Goal: Task Accomplishment & Management: Manage account settings

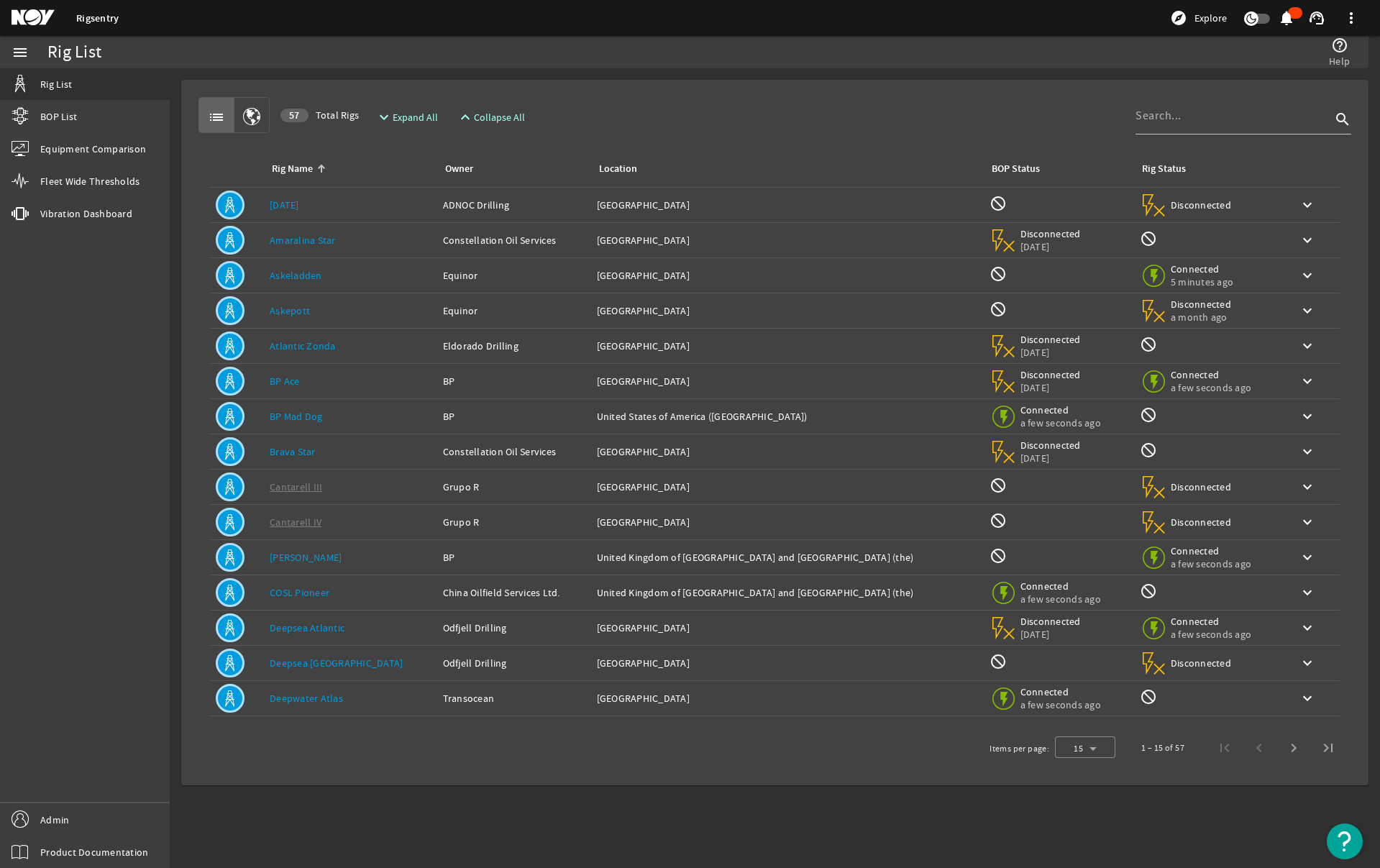
click at [31, 784] on div "menu Rig List BOP List Equipment Comparison Fleet Wide Thresholds vibration Vib…" at bounding box center [85, 452] width 170 height 832
click at [39, 813] on link "Admin" at bounding box center [85, 819] width 170 height 32
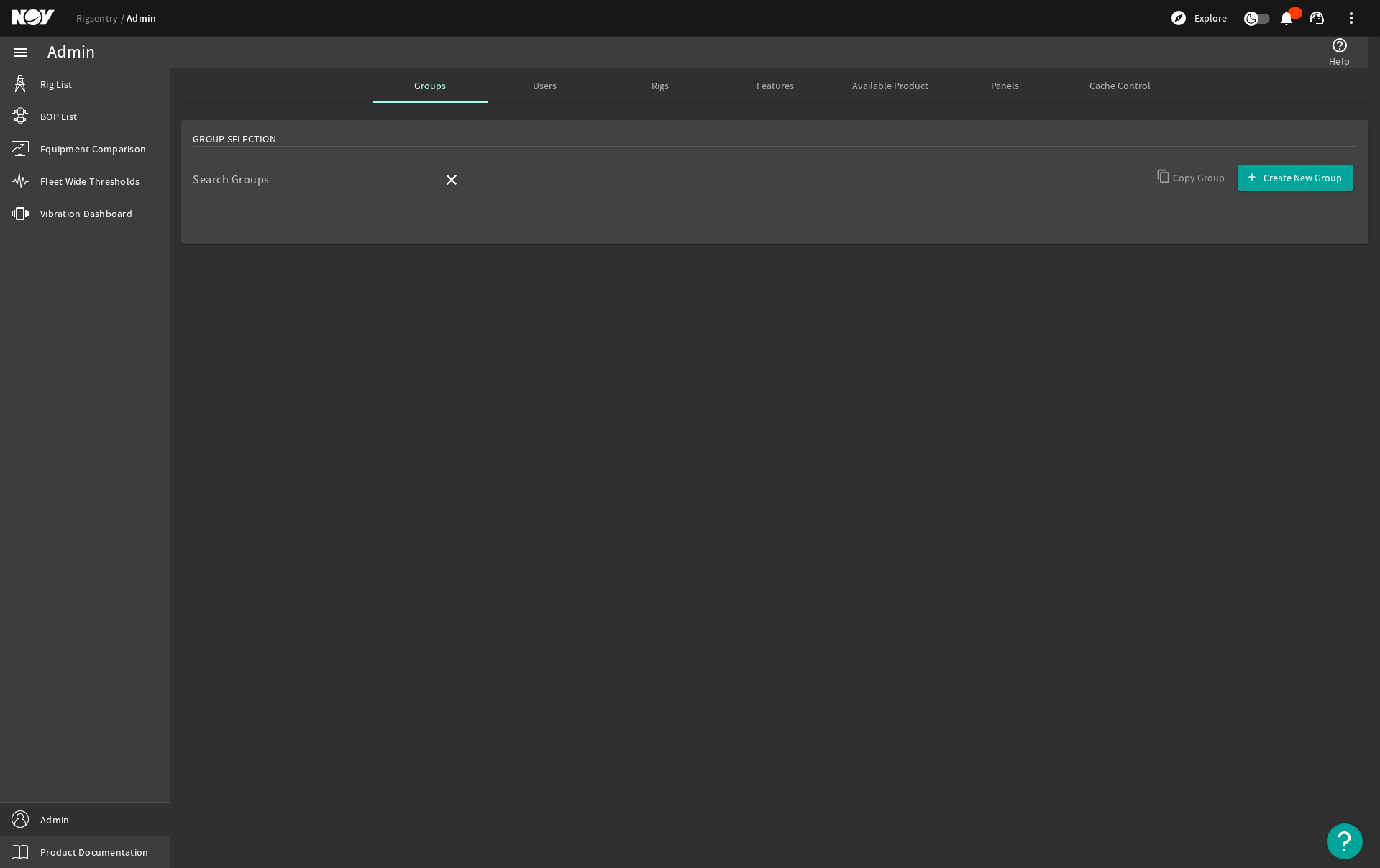
click at [556, 88] on div "Users" at bounding box center [545, 85] width 115 height 34
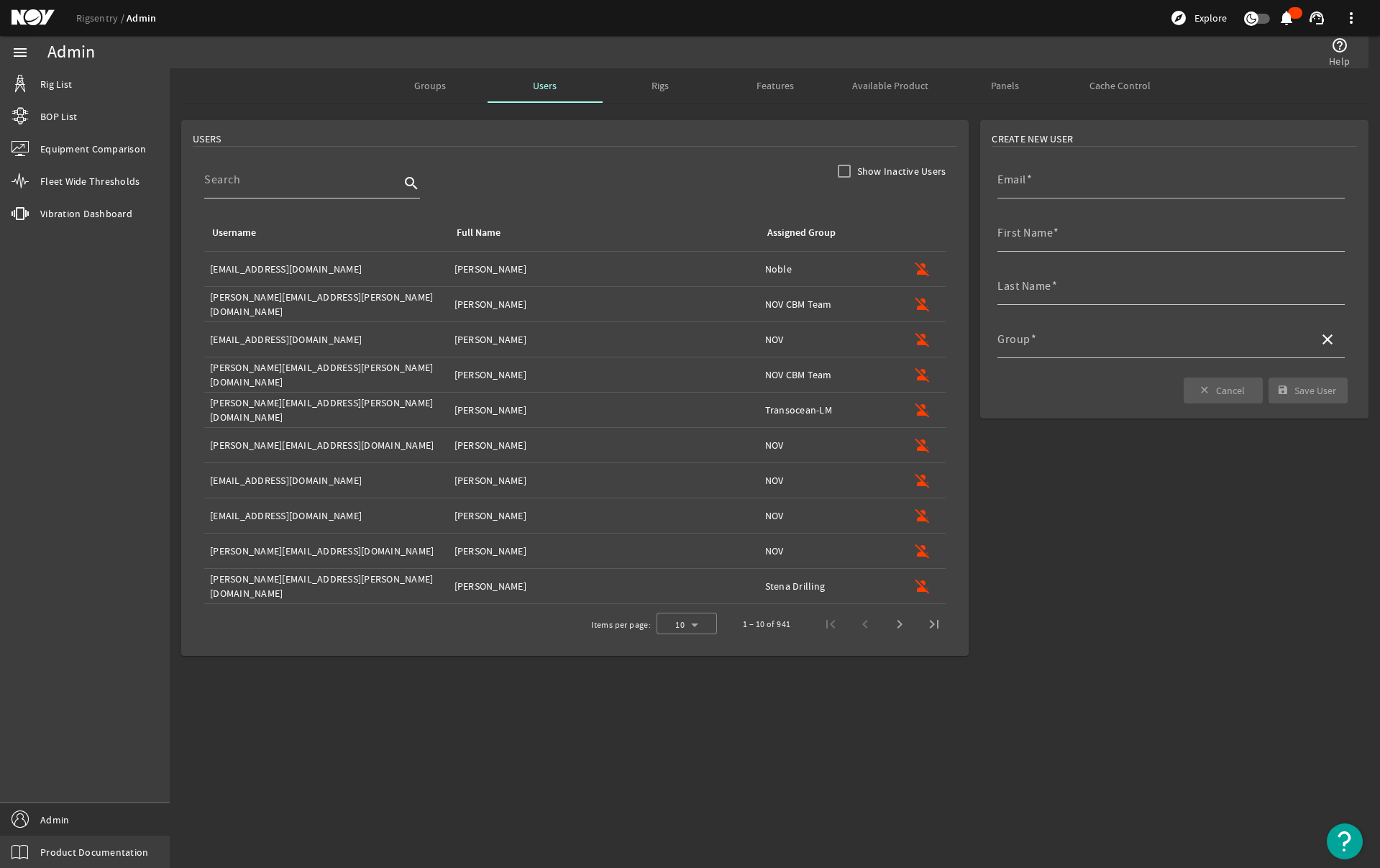
click at [356, 189] on div at bounding box center [302, 180] width 195 height 37
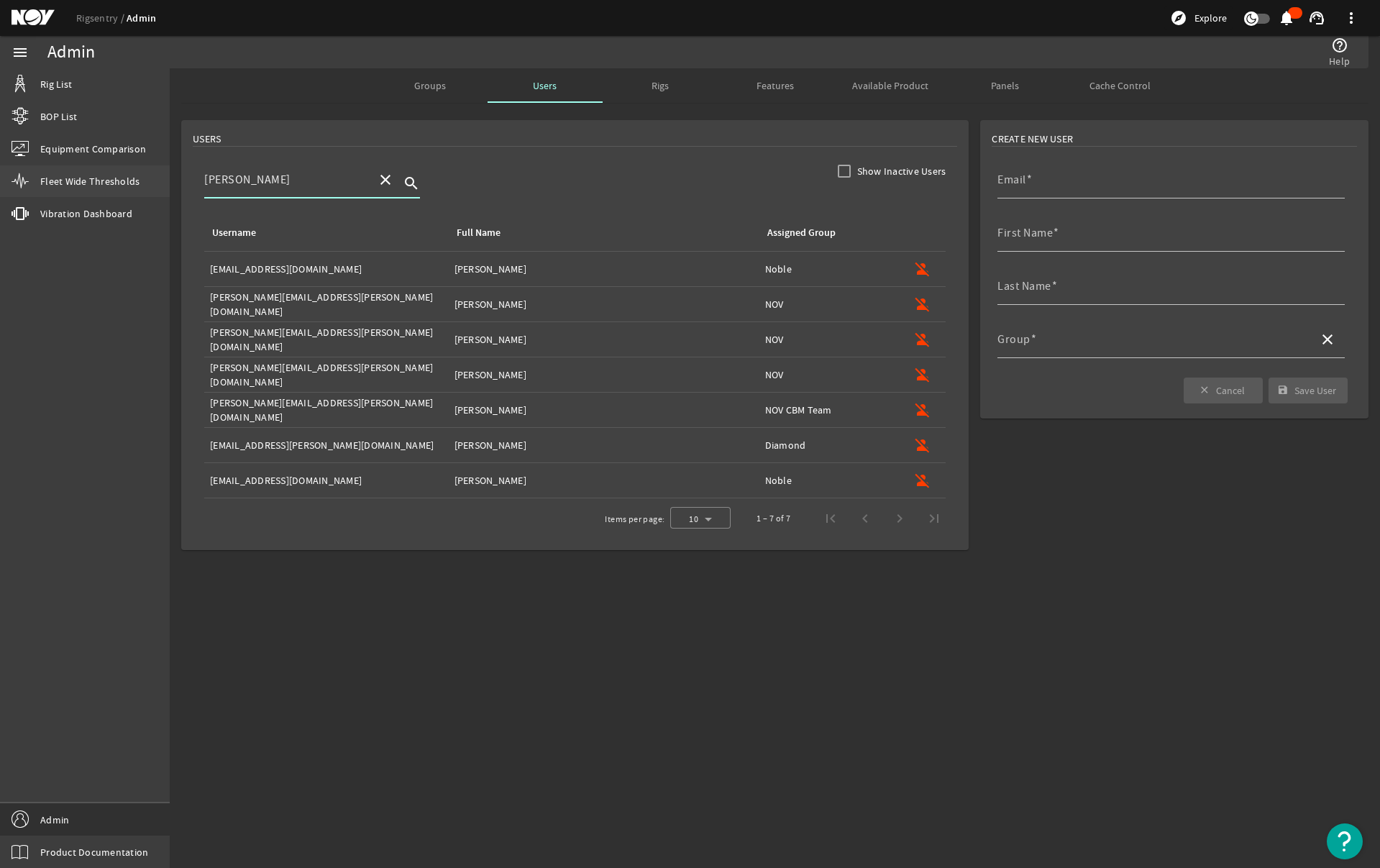
drag, startPoint x: 249, startPoint y: 178, endPoint x: 169, endPoint y: 175, distance: 80.1
click at [169, 175] on mat-sidenav-container "menu Rig List BOP List Equipment Comparison Fleet Wide Thresholds vibration Vib…" at bounding box center [690, 452] width 1380 height 832
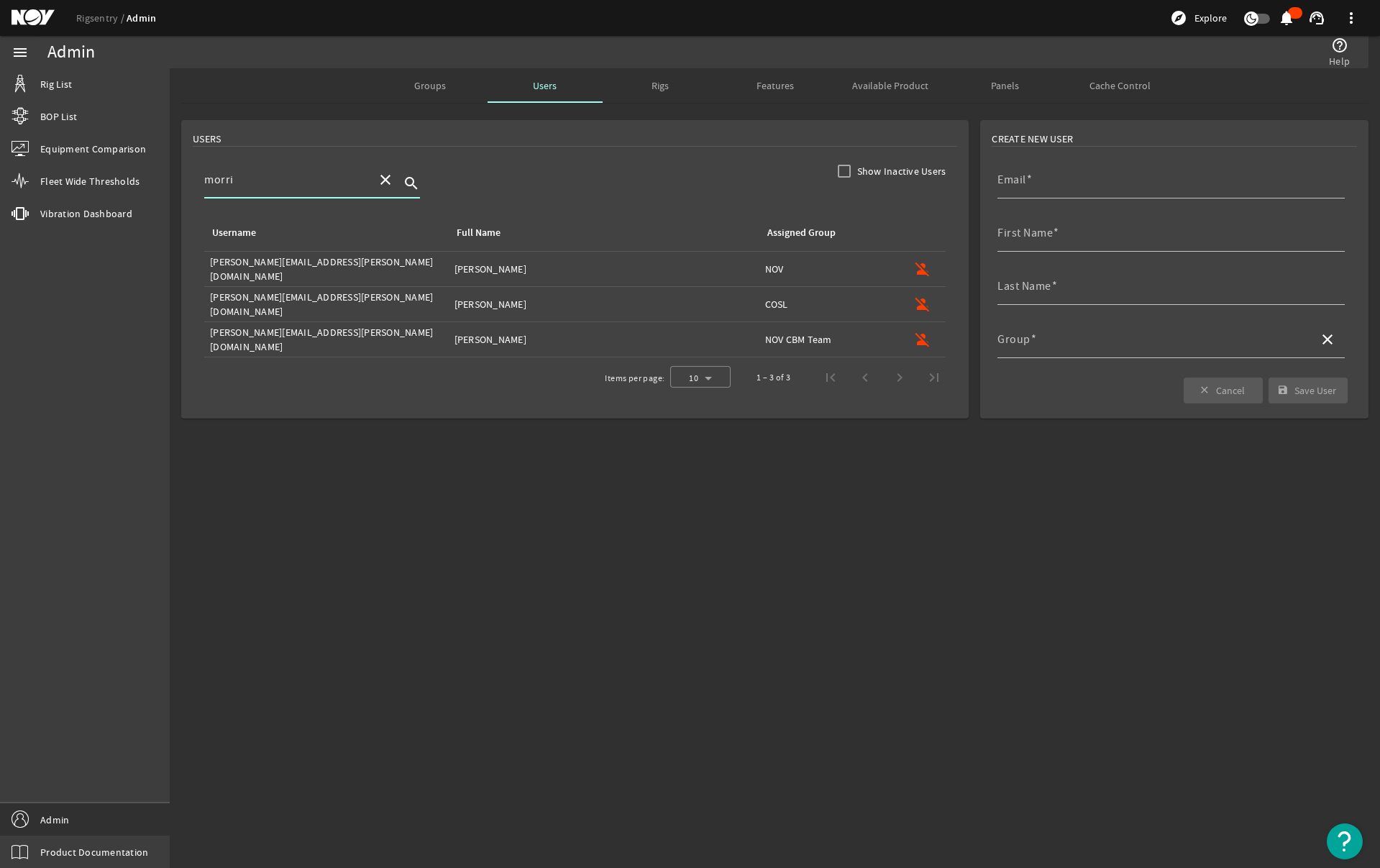
type input "morri"
click at [823, 336] on div "Assigned Group: NOV CBM Team" at bounding box center [830, 339] width 129 height 15
type input "[PERSON_NAME][EMAIL_ADDRESS][PERSON_NAME][DOMAIN_NAME]"
type input "[PERSON_NAME]"
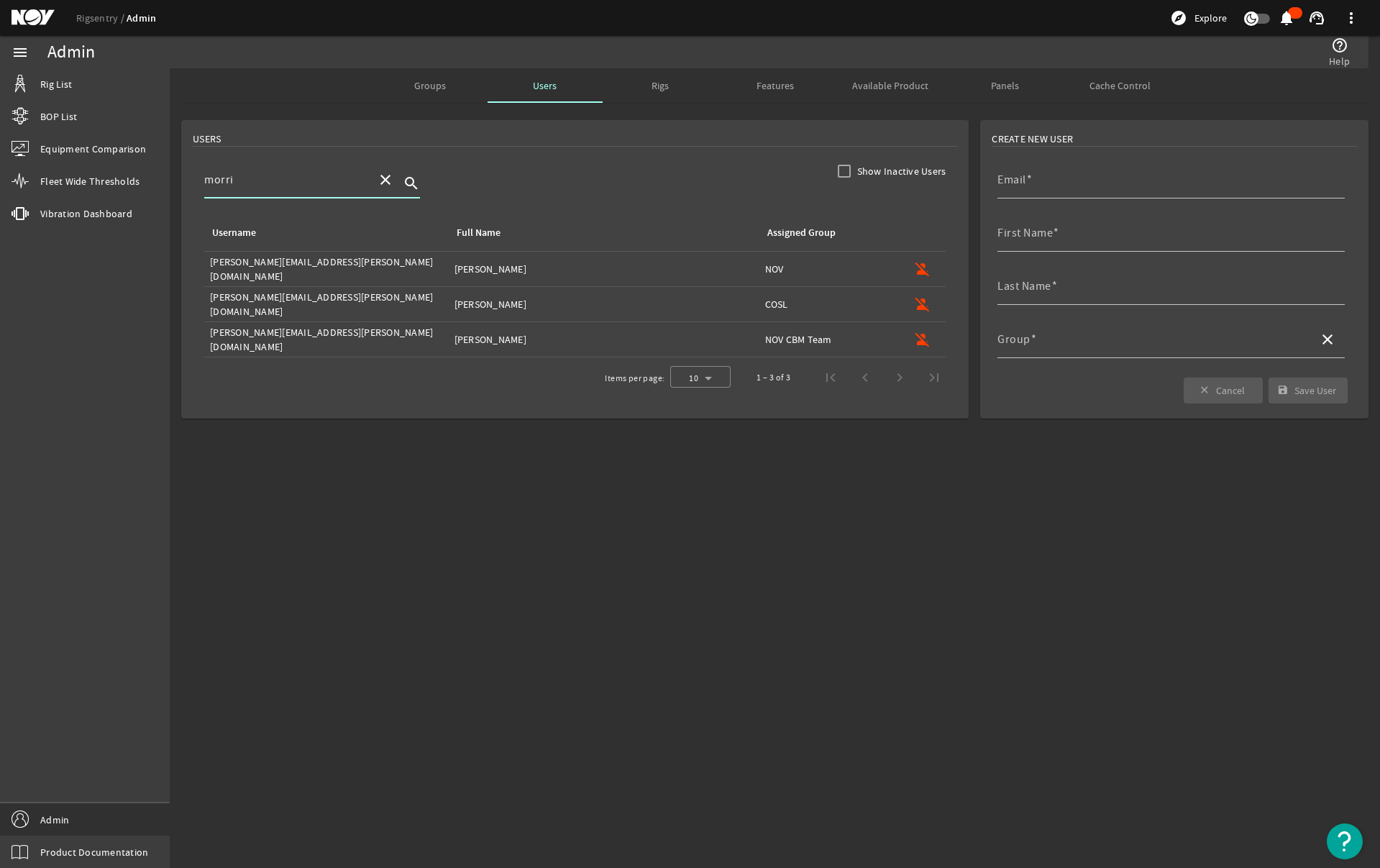
type input "NOV CBM Team"
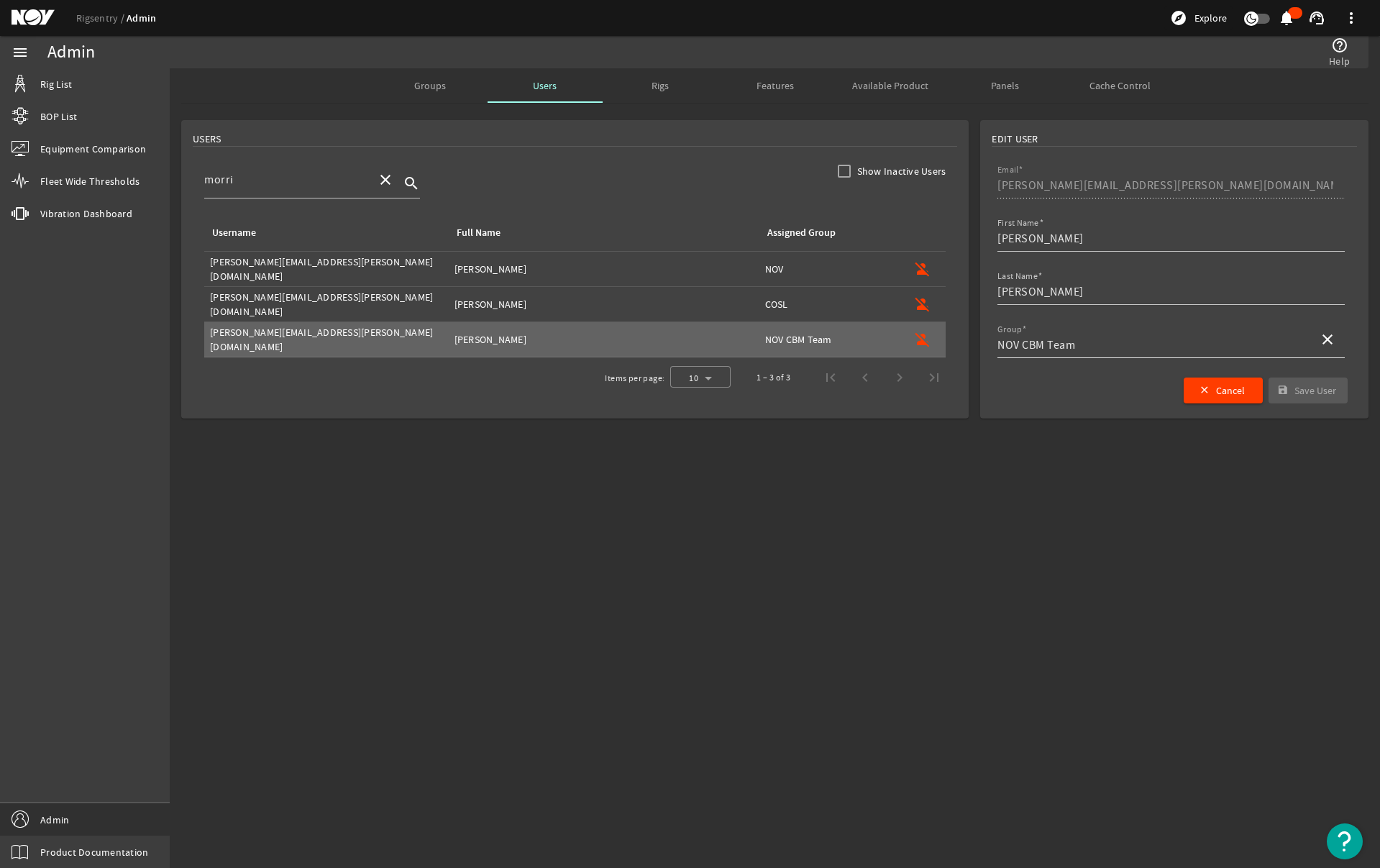
click at [1329, 339] on mat-icon "close" at bounding box center [1327, 339] width 18 height 18
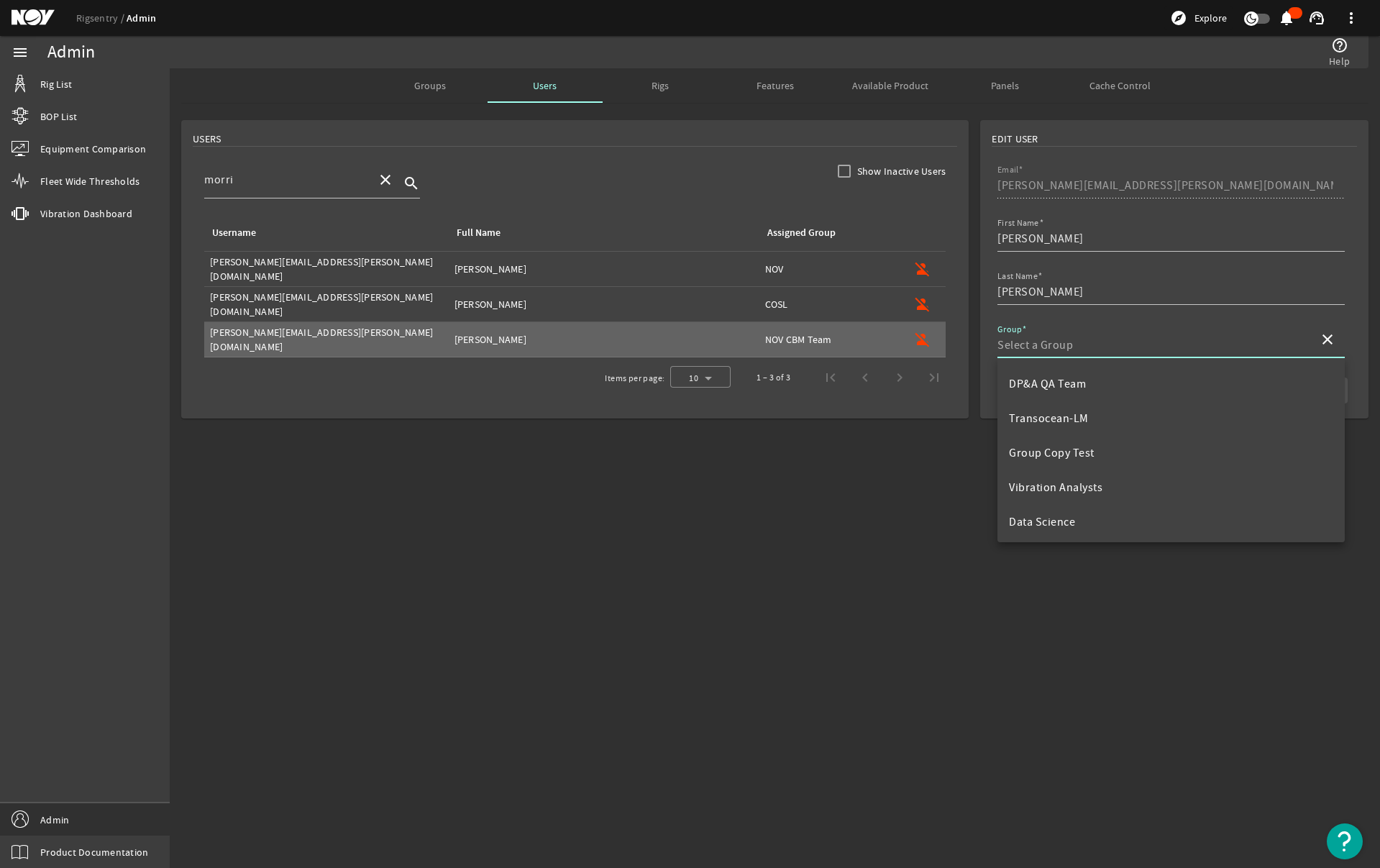
scroll to position [897, 0]
click at [893, 481] on mat-sidenav-content "Admin help_outline Help Groups Users Rigs Features Available Product Panels Cac…" at bounding box center [775, 468] width 1210 height 800
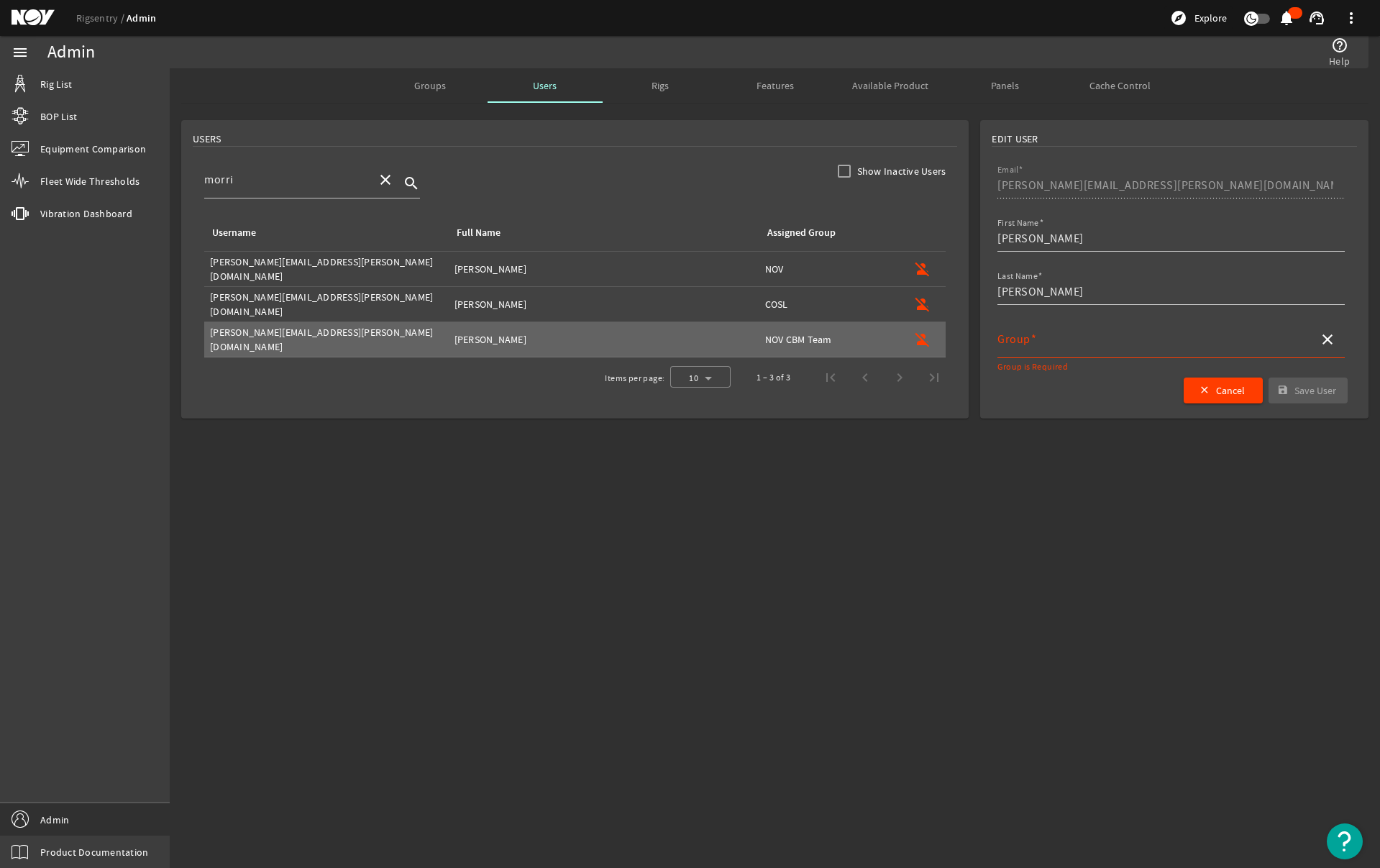
click at [1172, 437] on mat-sidenav-content "Admin help_outline Help Groups Users Rigs Features Available Product Panels Cac…" at bounding box center [775, 468] width 1210 height 800
click at [1332, 339] on mat-icon "close" at bounding box center [1327, 339] width 18 height 18
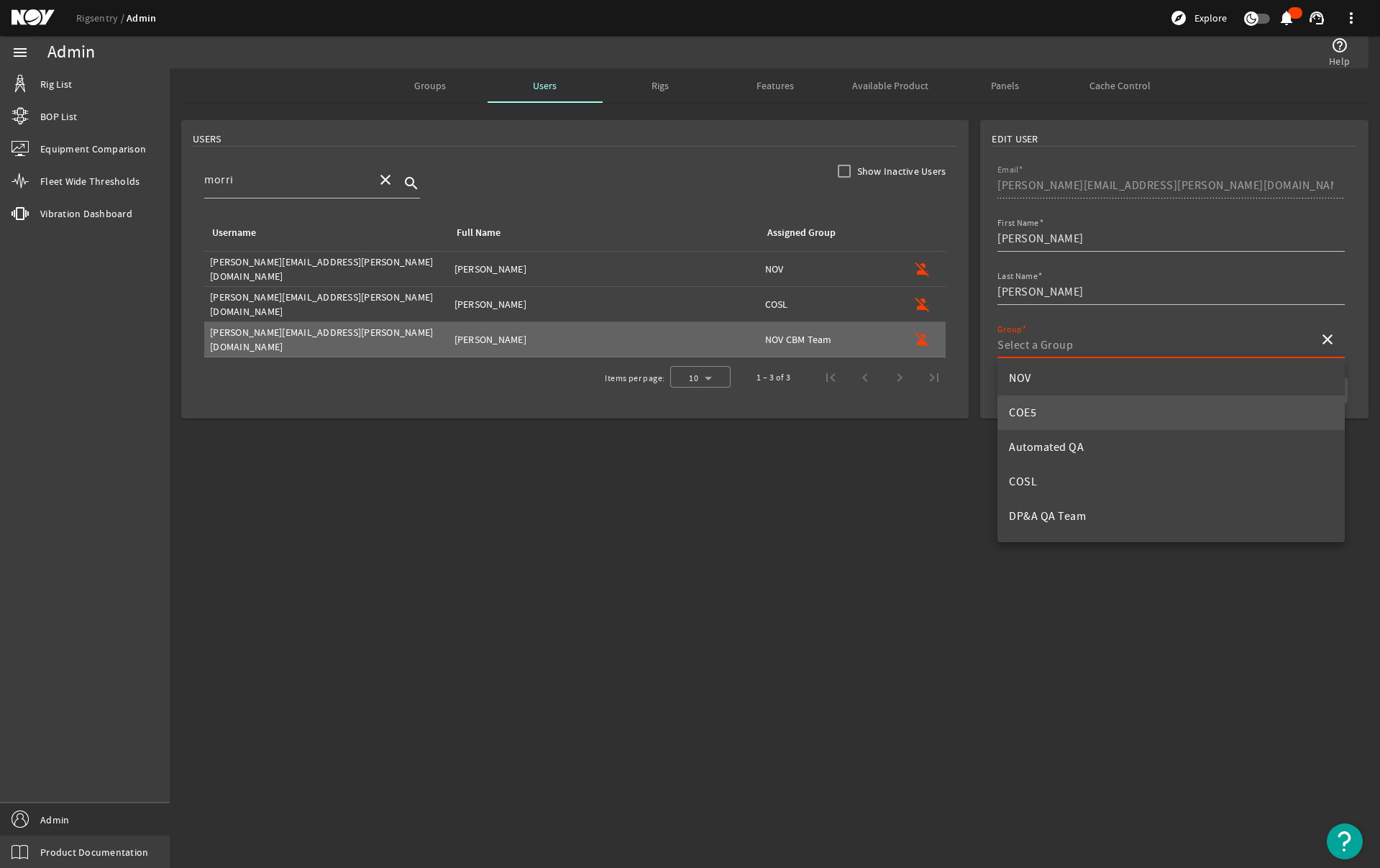
scroll to position [478, 0]
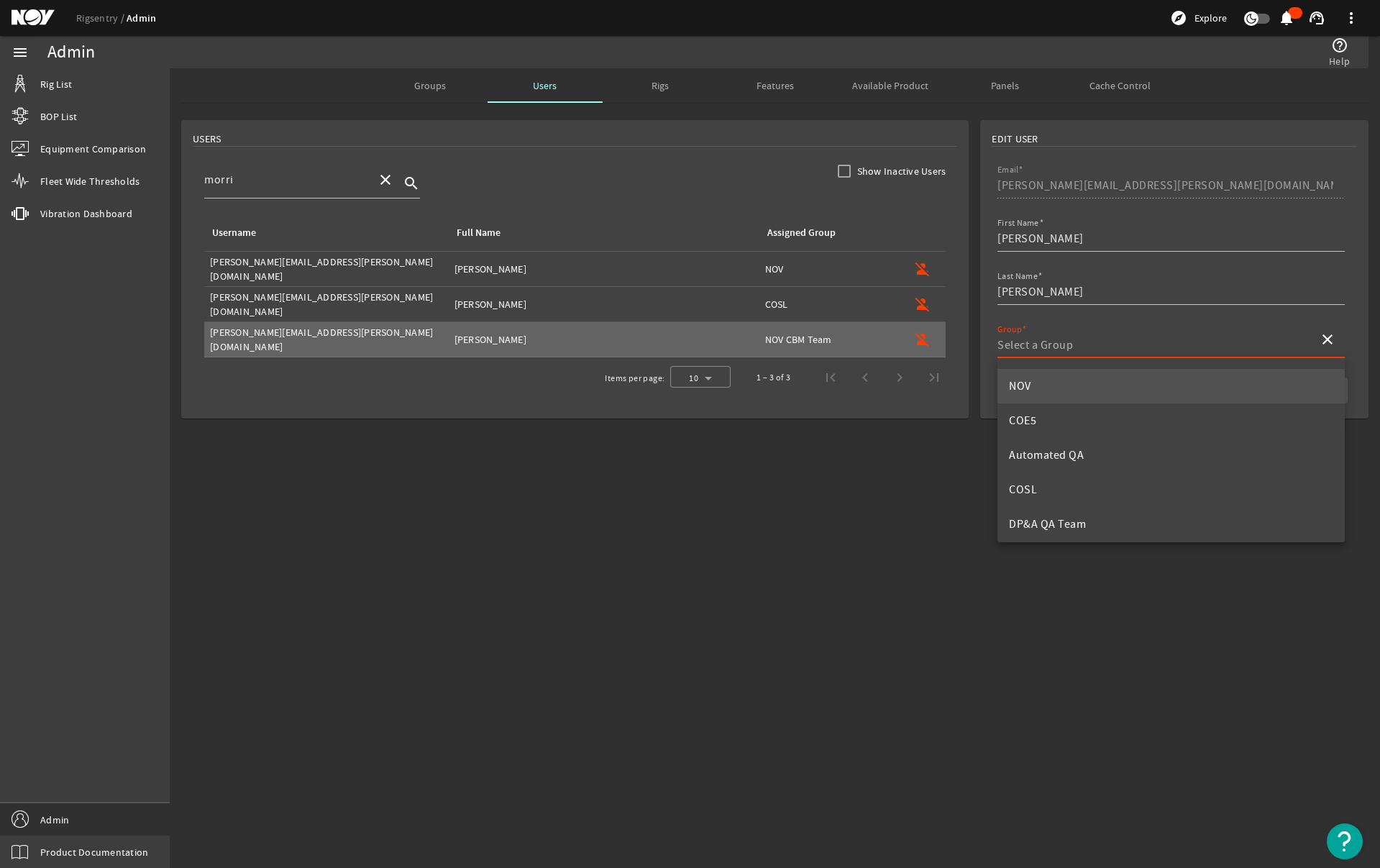
click at [1027, 392] on span "NOV" at bounding box center [1019, 386] width 22 height 15
type input "NOV"
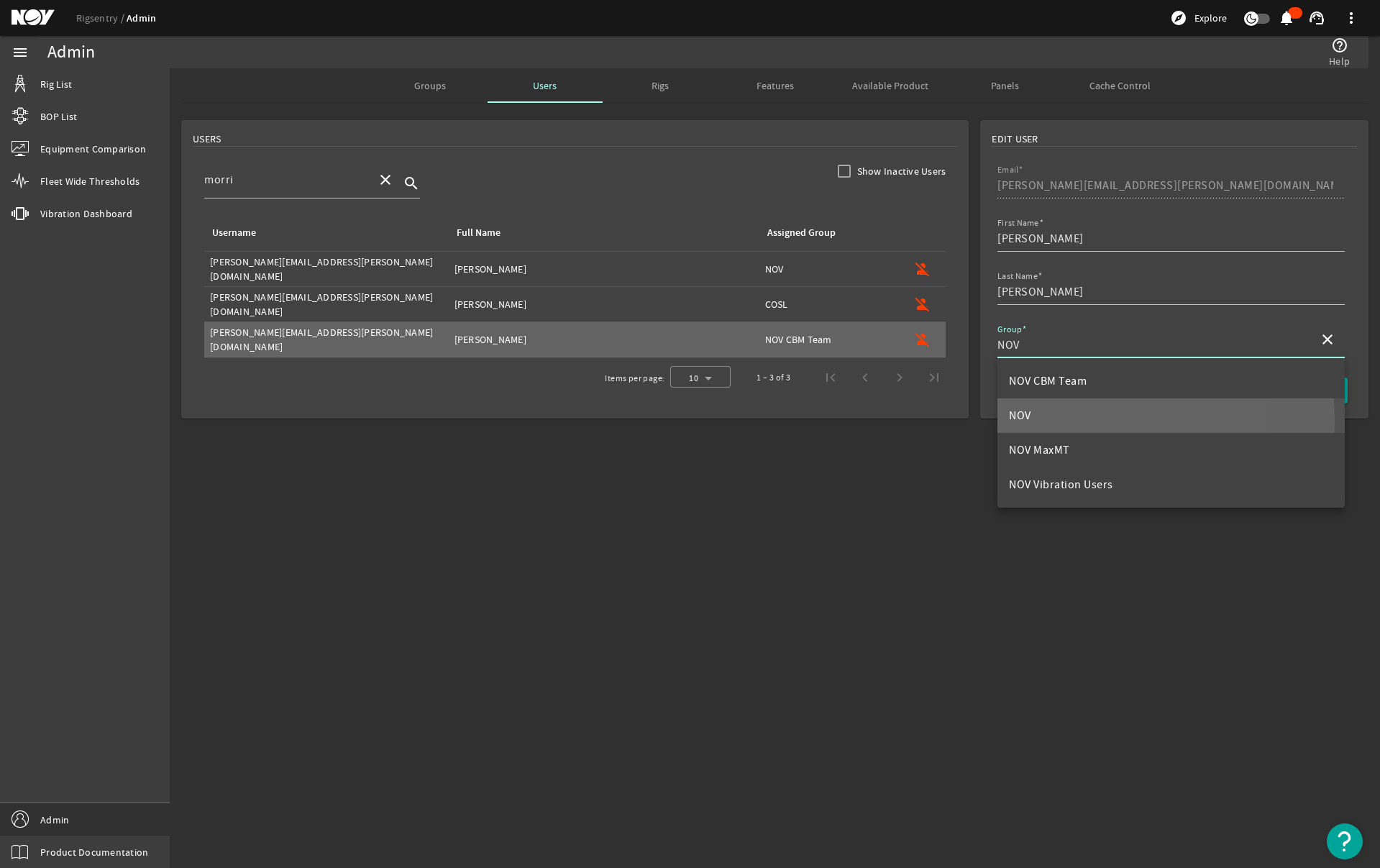
scroll to position [0, 0]
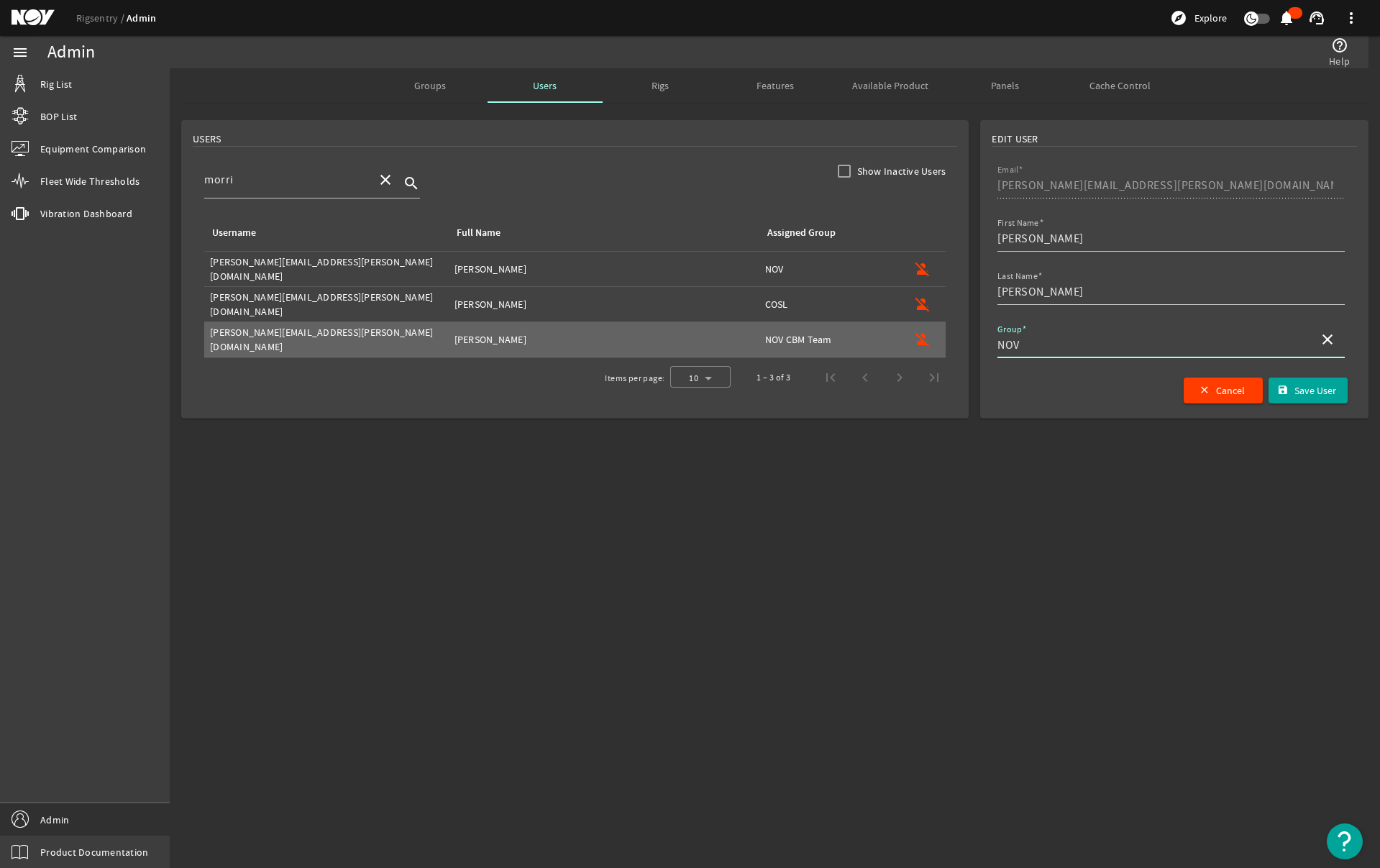
click at [1003, 430] on mat-sidenav-content "Admin help_outline Help Groups Users Rigs Features Available Product Panels Cac…" at bounding box center [775, 468] width 1210 height 800
click at [1322, 336] on mat-icon "close" at bounding box center [1327, 339] width 18 height 18
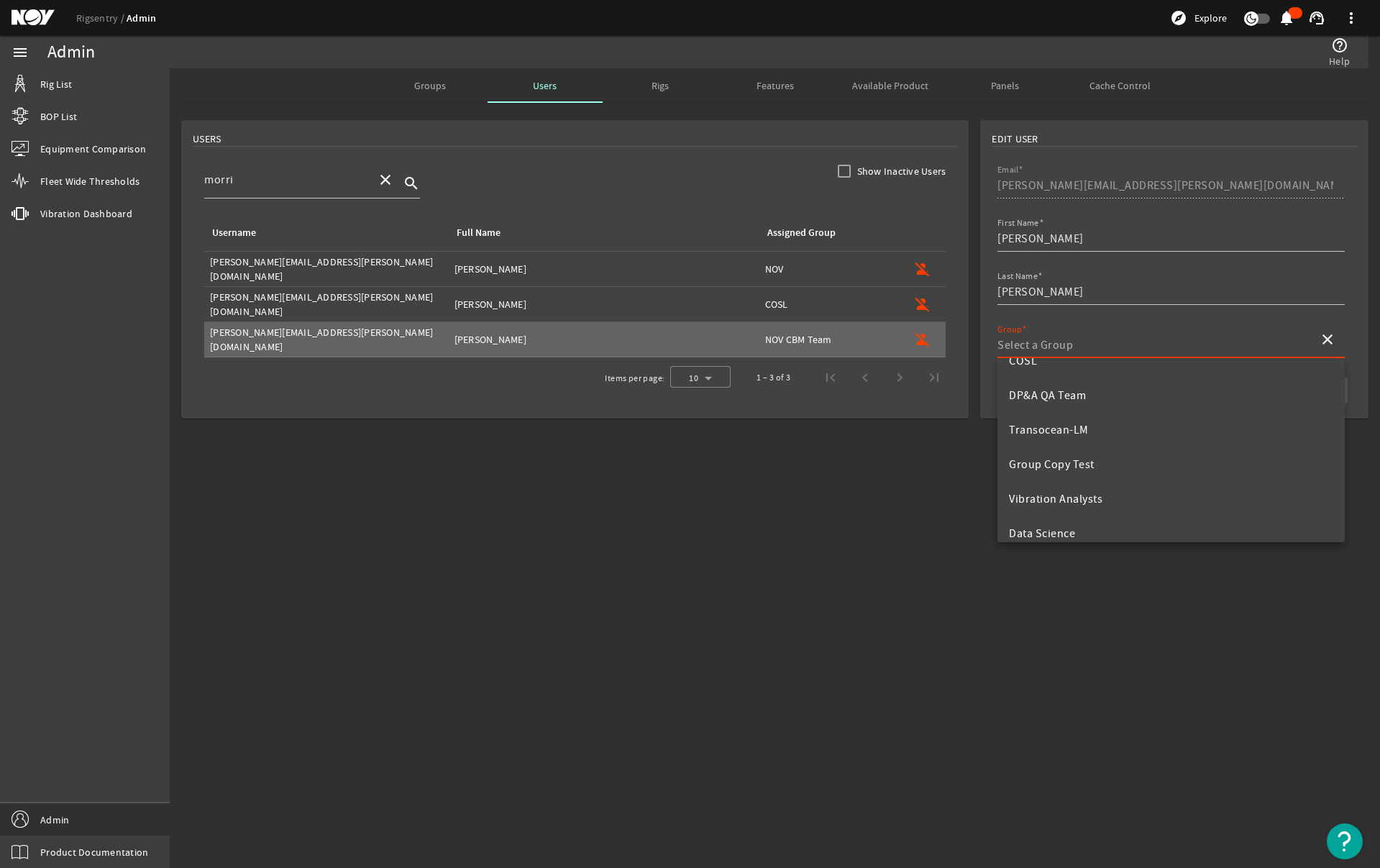
scroll to position [806, 0]
click at [646, 491] on mat-sidenav-content "Admin help_outline Help Groups Users Rigs Features Available Product Panels Cac…" at bounding box center [775, 468] width 1210 height 800
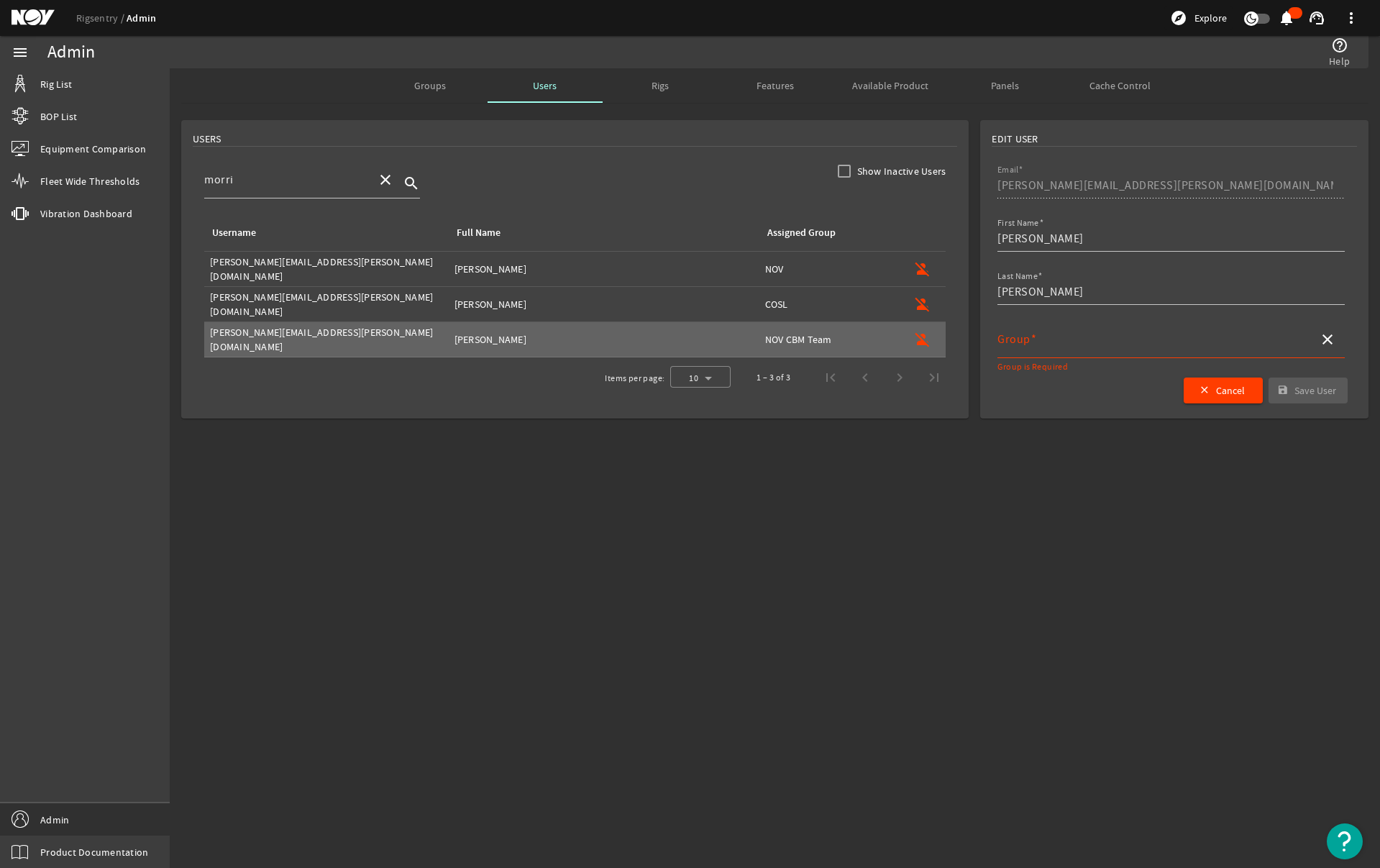
click at [777, 87] on span "Features" at bounding box center [775, 85] width 37 height 10
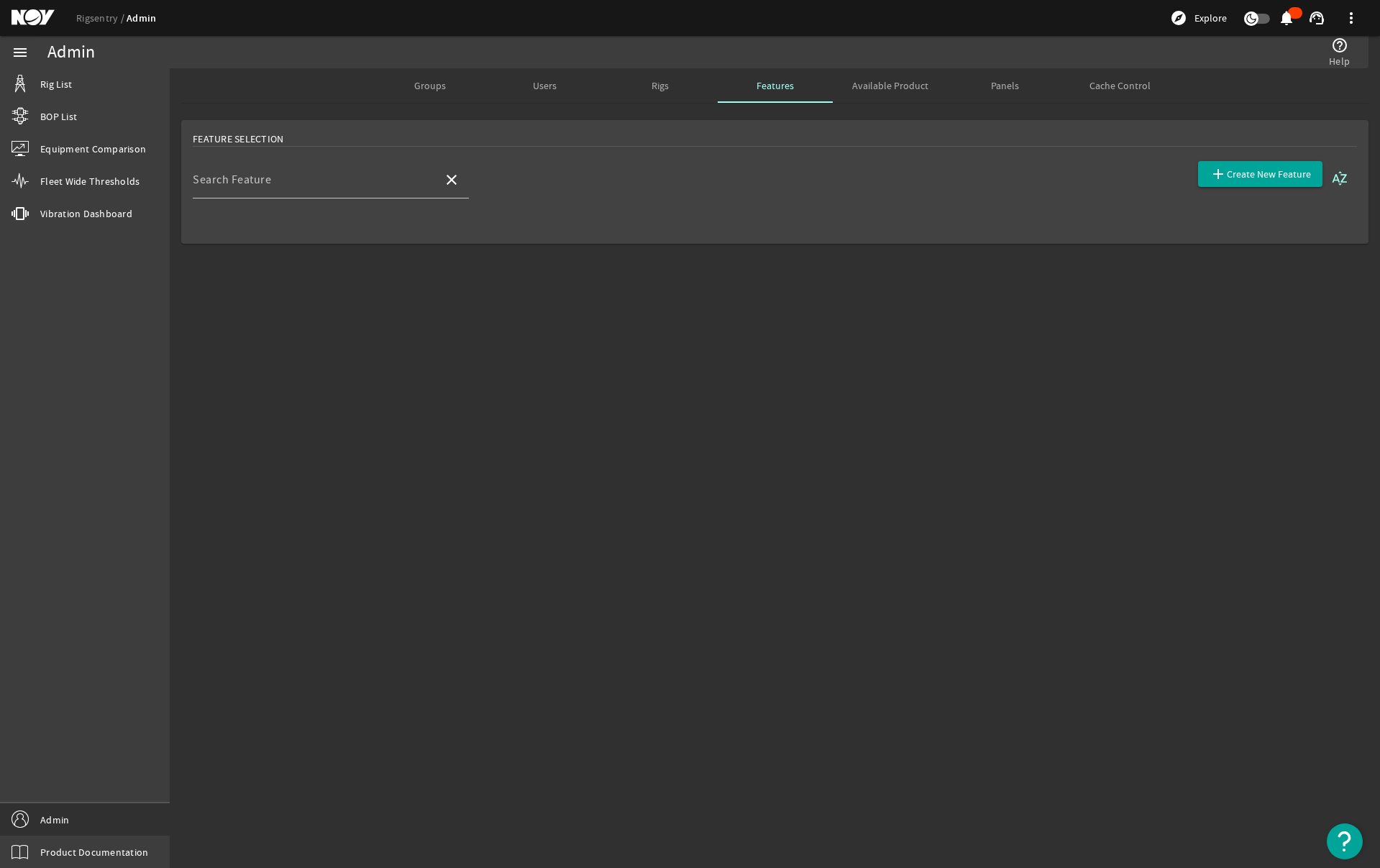
click at [646, 83] on div "Rigs" at bounding box center [661, 85] width 115 height 34
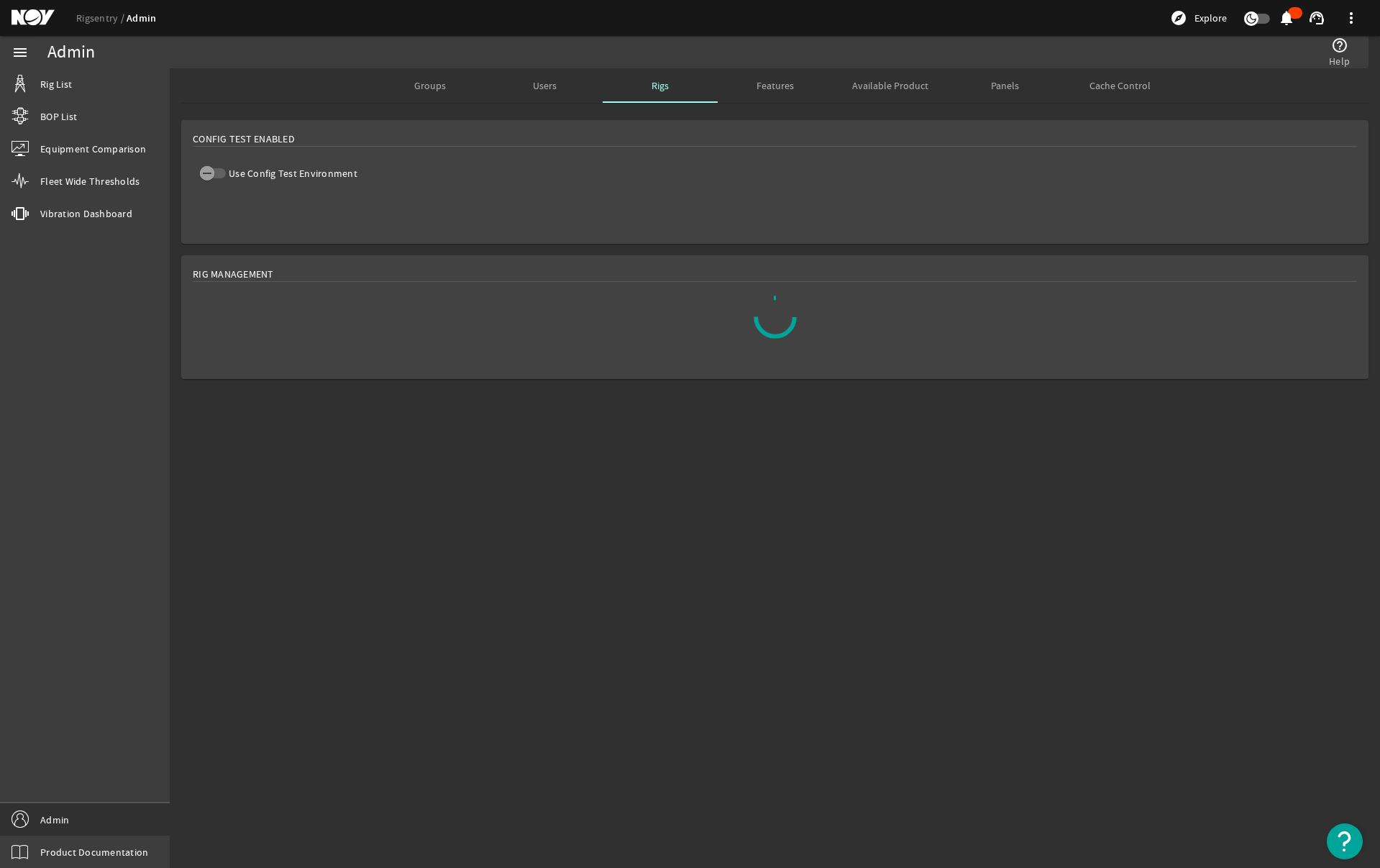
click at [420, 90] on span "Groups" at bounding box center [430, 85] width 31 height 10
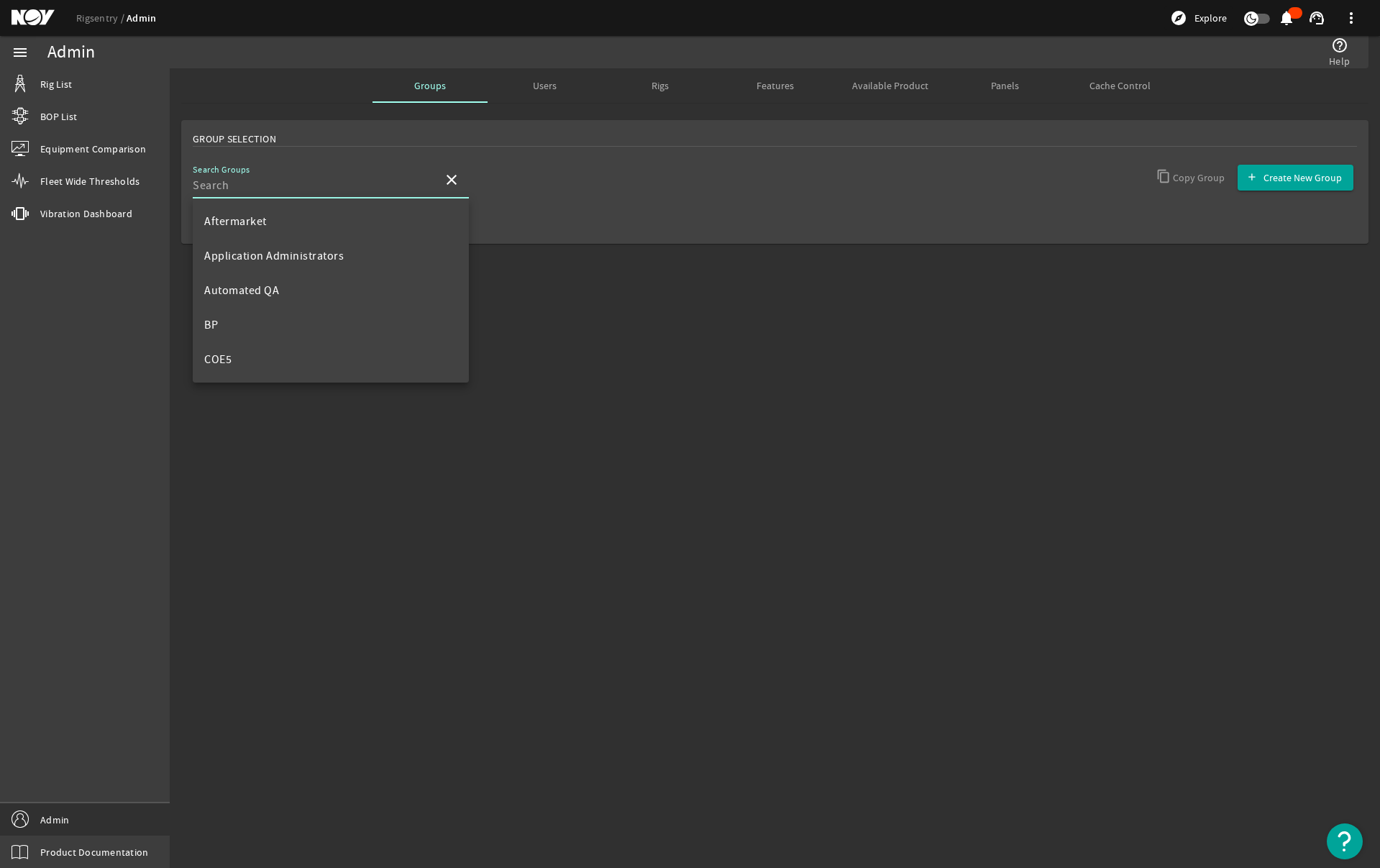
click at [350, 182] on input "Search Groups" at bounding box center [312, 186] width 238 height 18
click at [245, 288] on mat-option "NOV" at bounding box center [330, 278] width 277 height 34
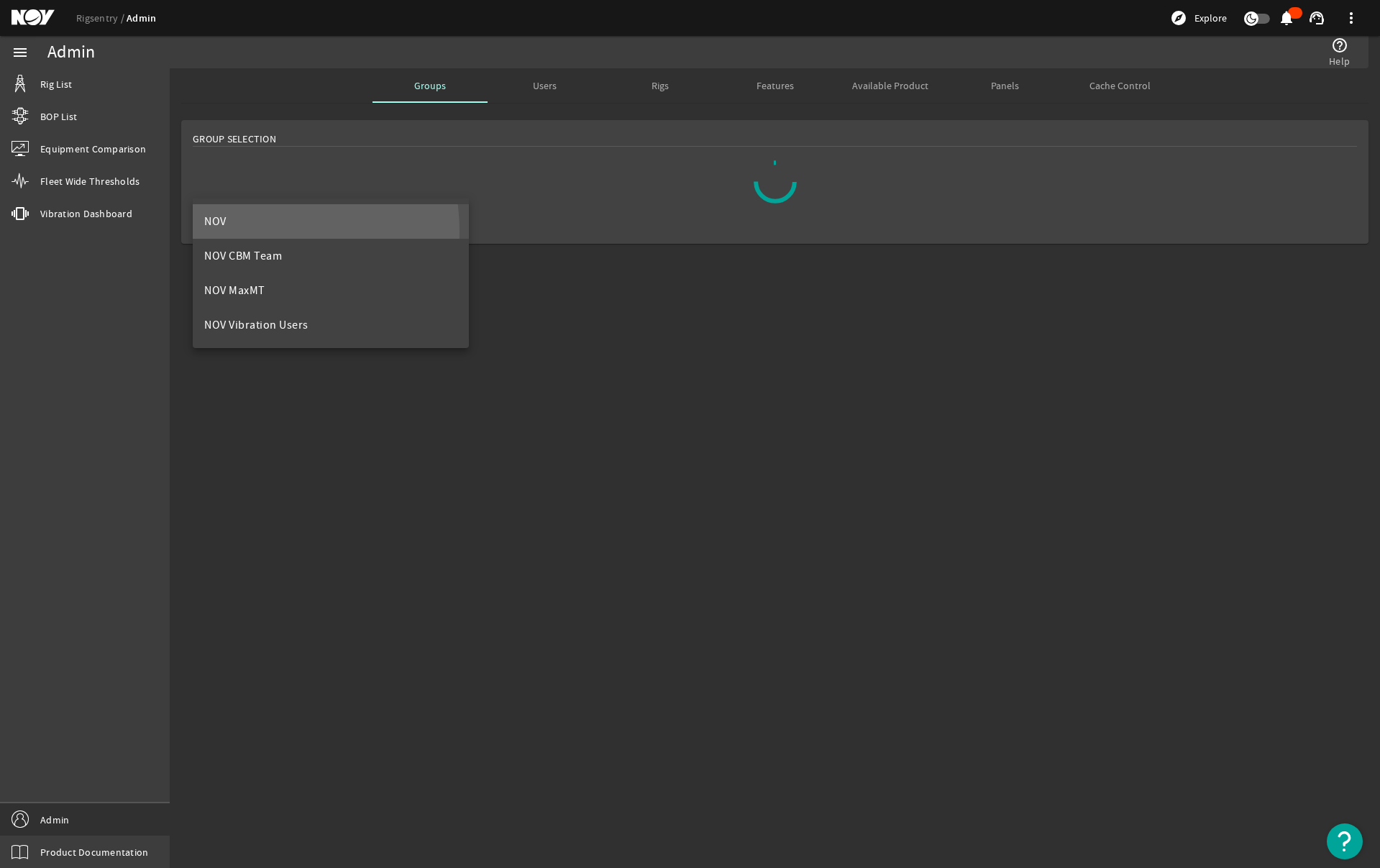
scroll to position [0, 0]
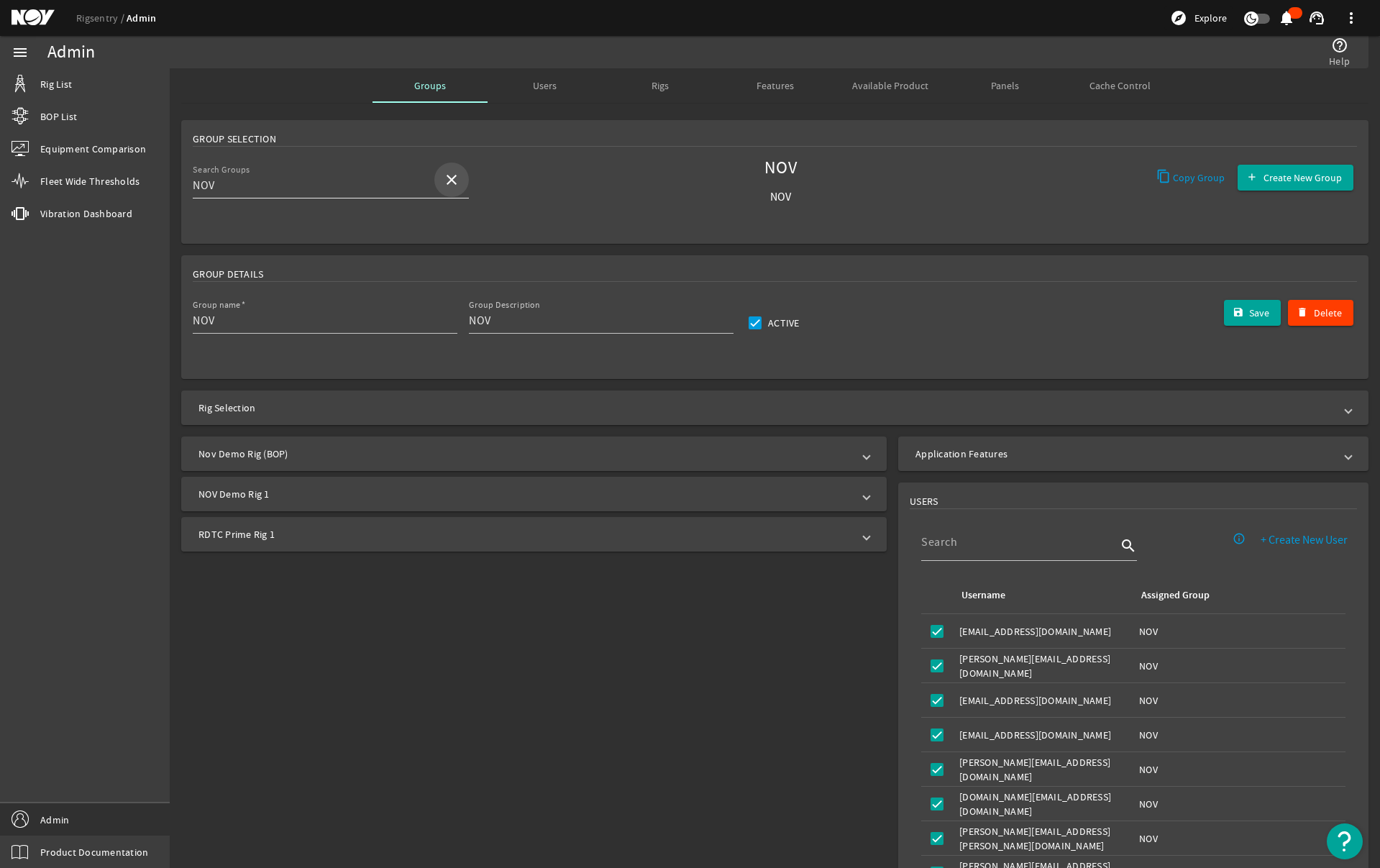
click at [453, 178] on mat-icon "close" at bounding box center [452, 180] width 18 height 18
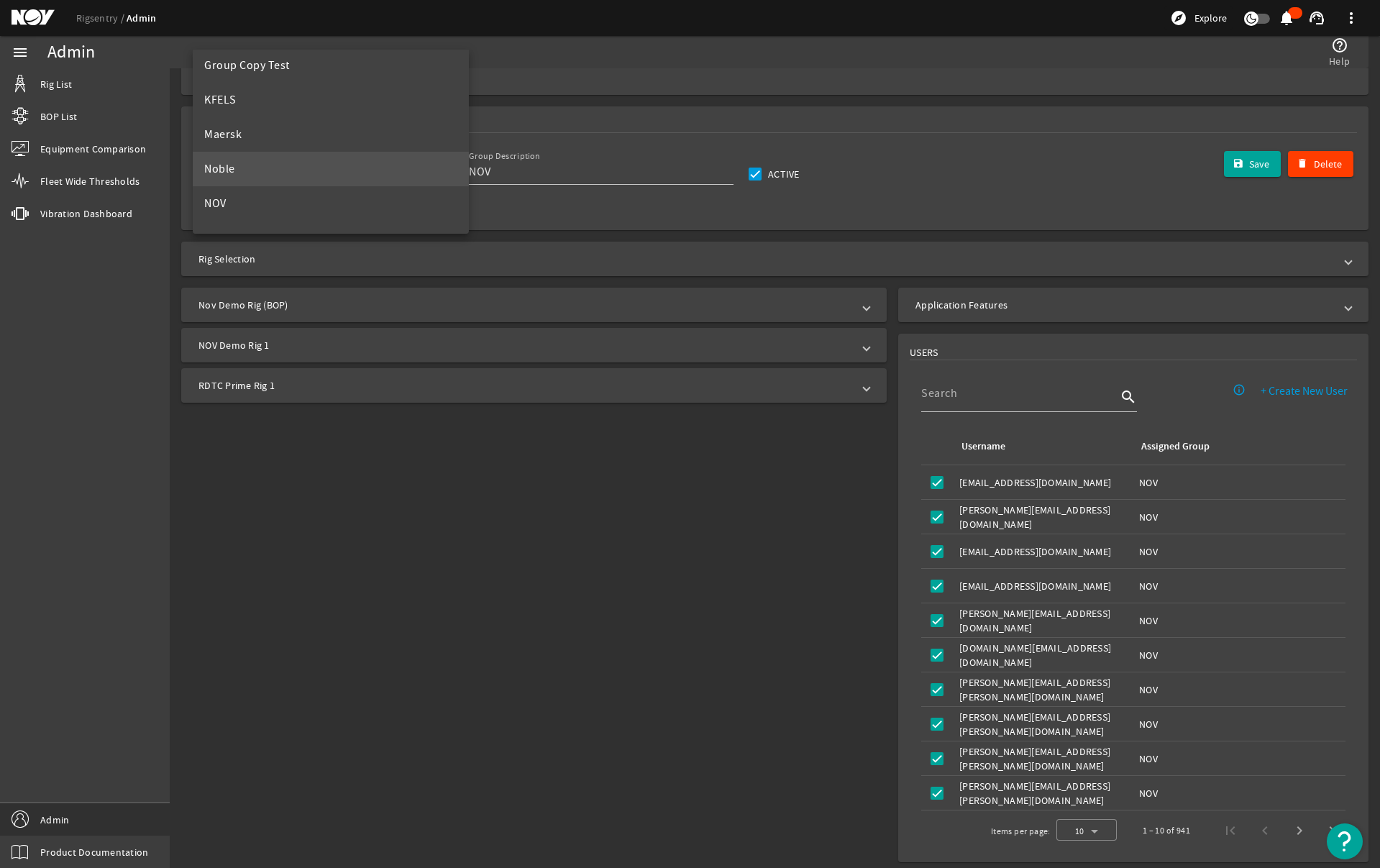
scroll to position [538, 0]
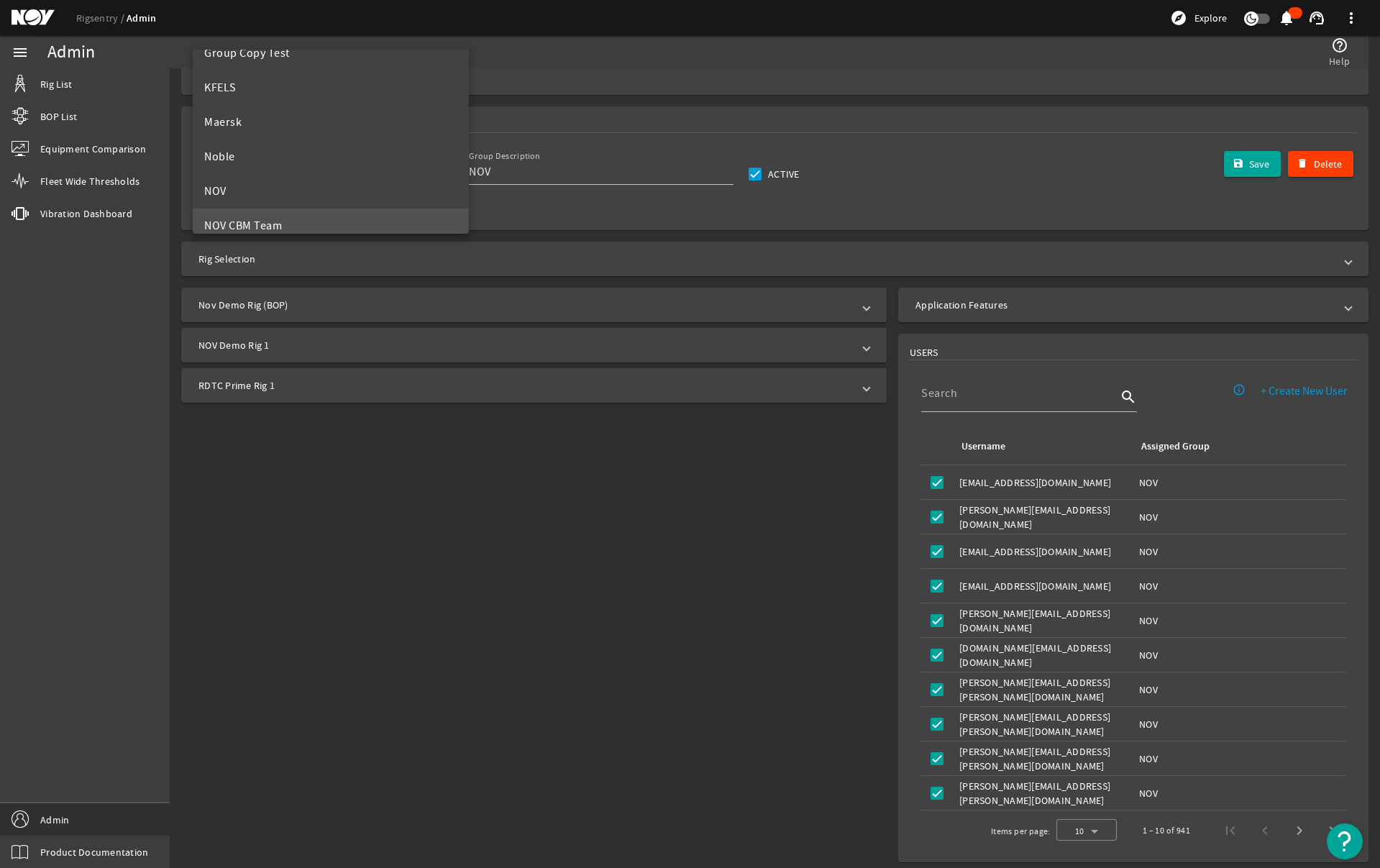
click at [254, 212] on mat-option "NOV CBM Team" at bounding box center [330, 225] width 277 height 34
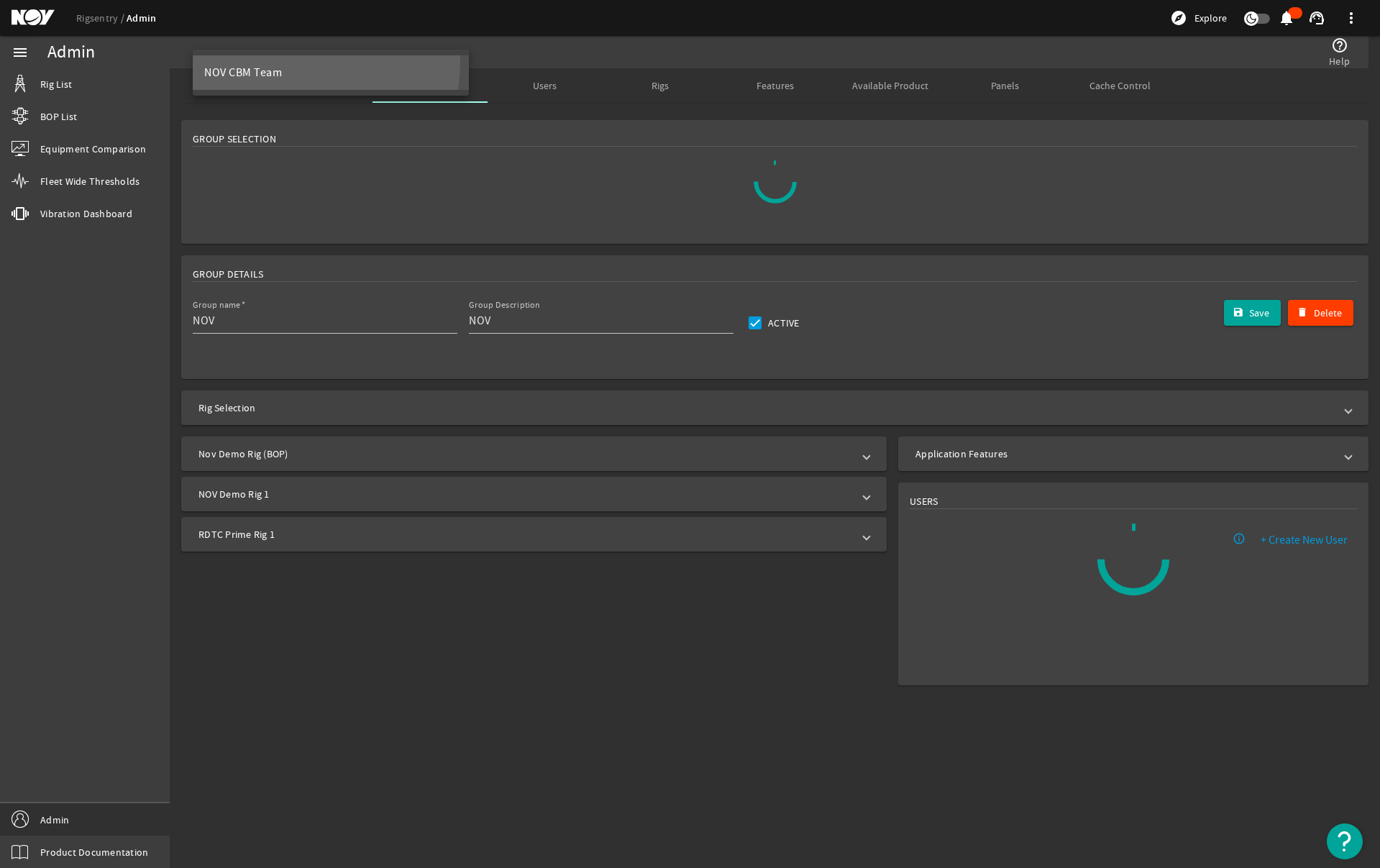
scroll to position [0, 0]
type input "NOV CBM Team"
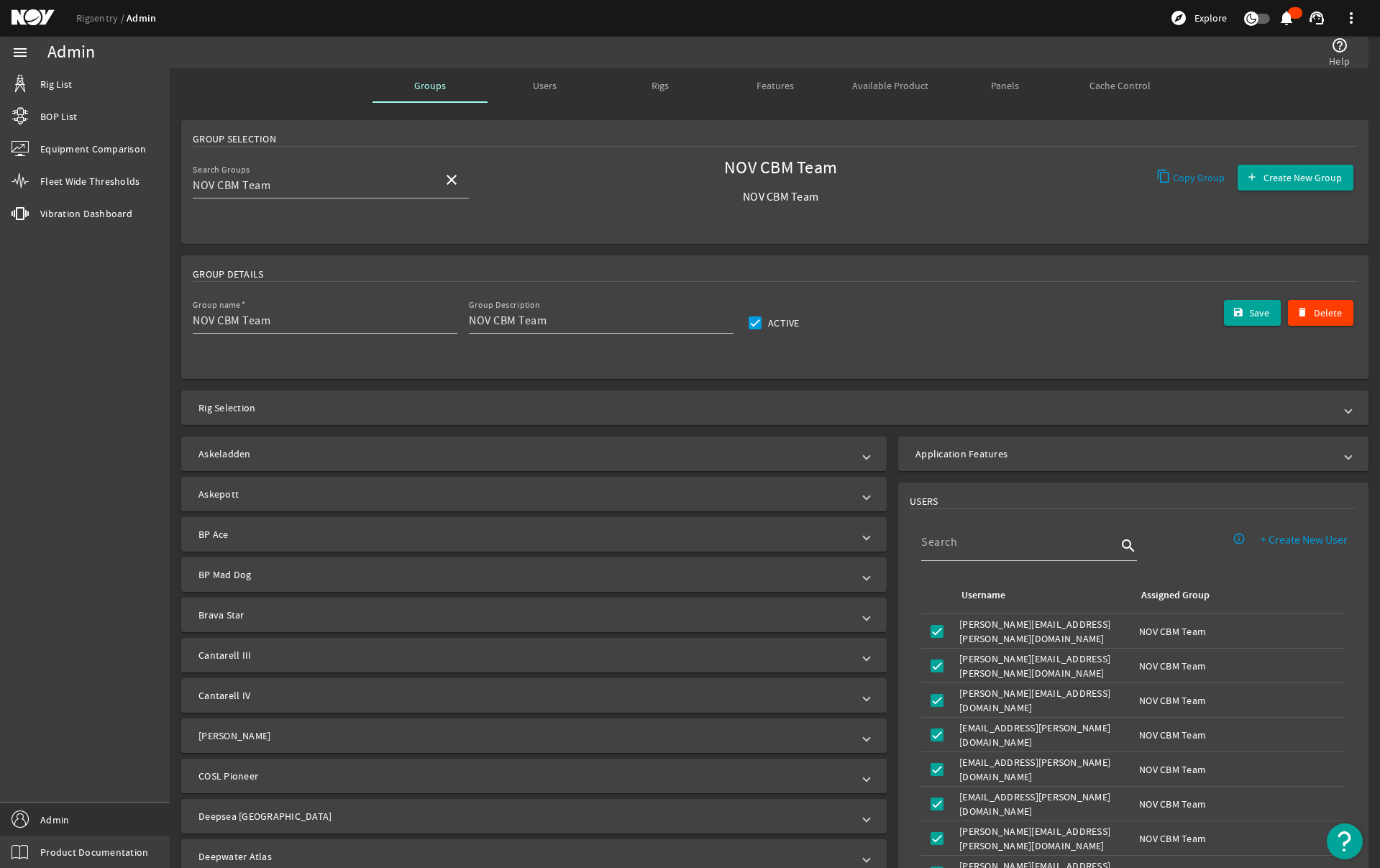
click at [538, 83] on span "Users" at bounding box center [544, 85] width 23 height 10
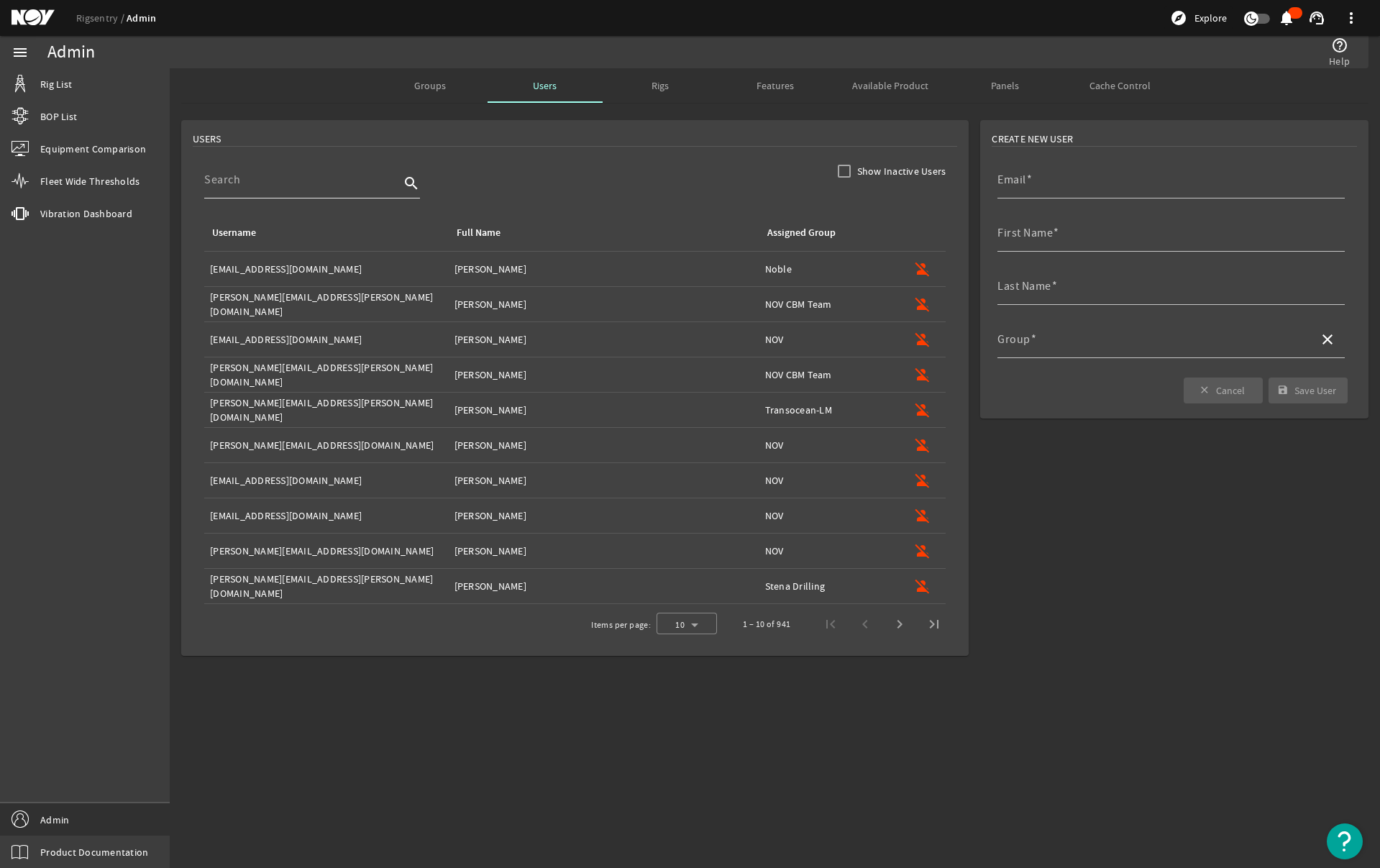
click at [270, 182] on input at bounding box center [302, 180] width 195 height 18
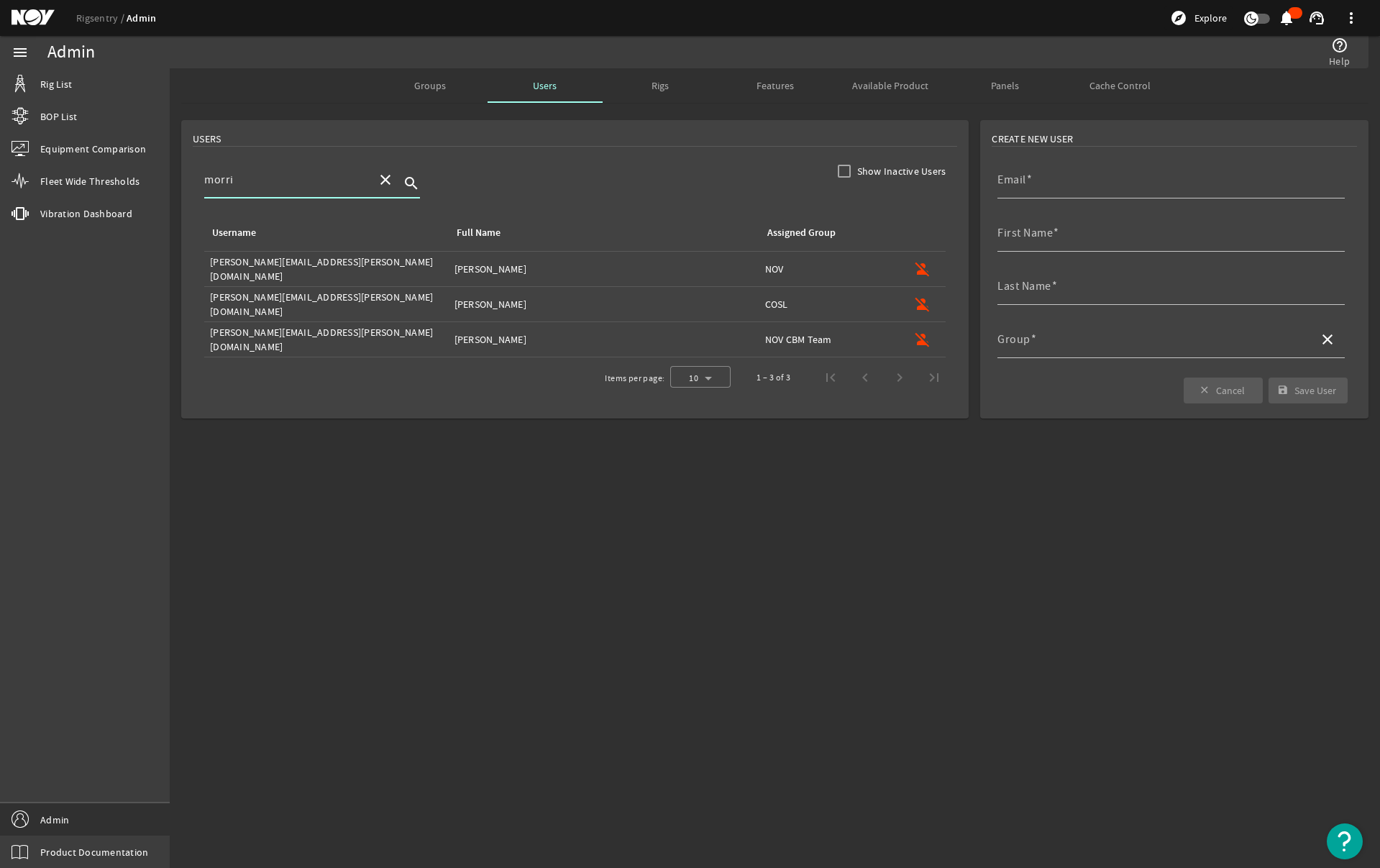
type input "morri"
click at [613, 272] on div "Full Name: [PERSON_NAME]" at bounding box center [604, 269] width 299 height 15
type input "[PERSON_NAME][EMAIL_ADDRESS][PERSON_NAME][DOMAIN_NAME]"
type input "[PERSON_NAME]"
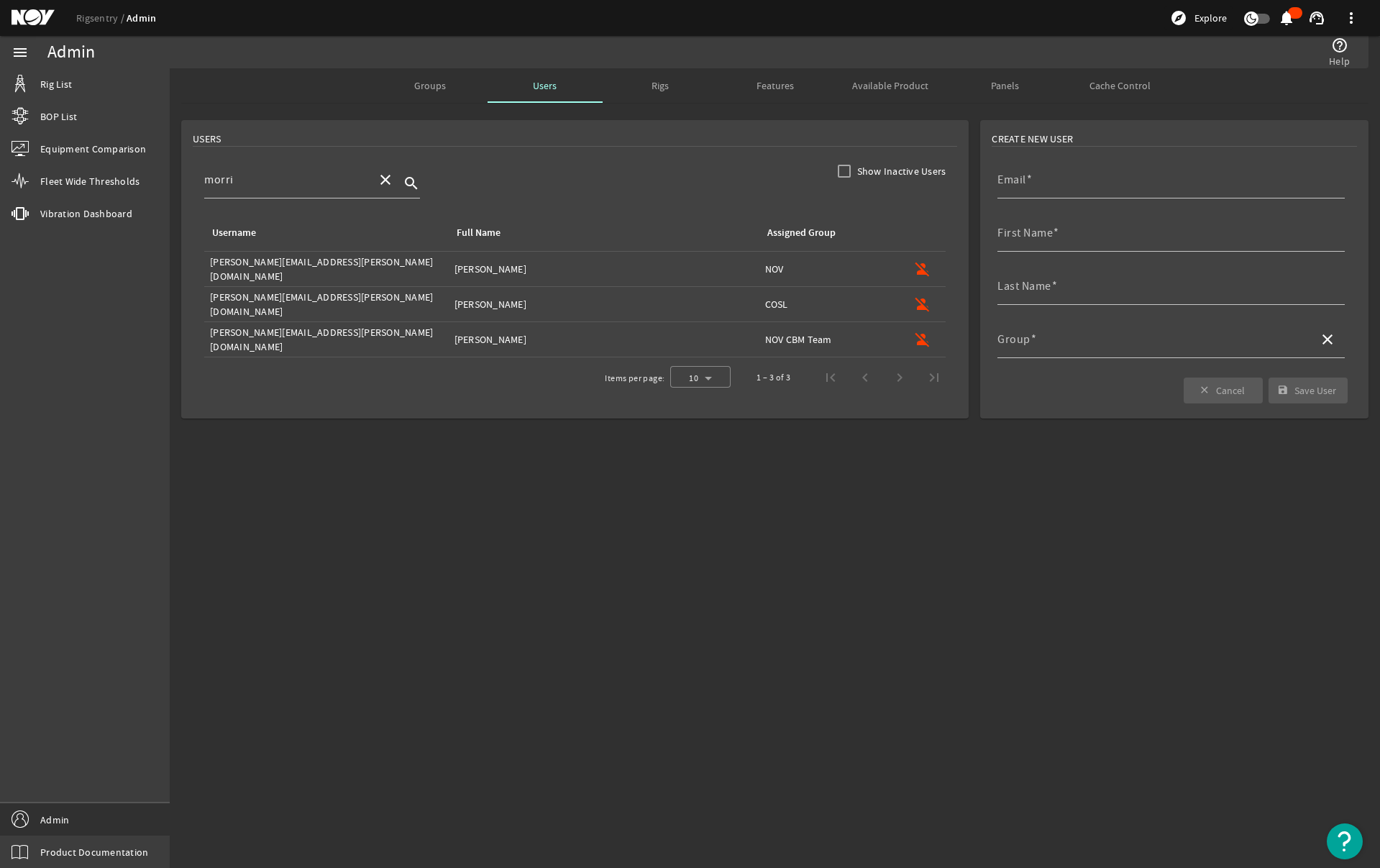
type input "NOV"
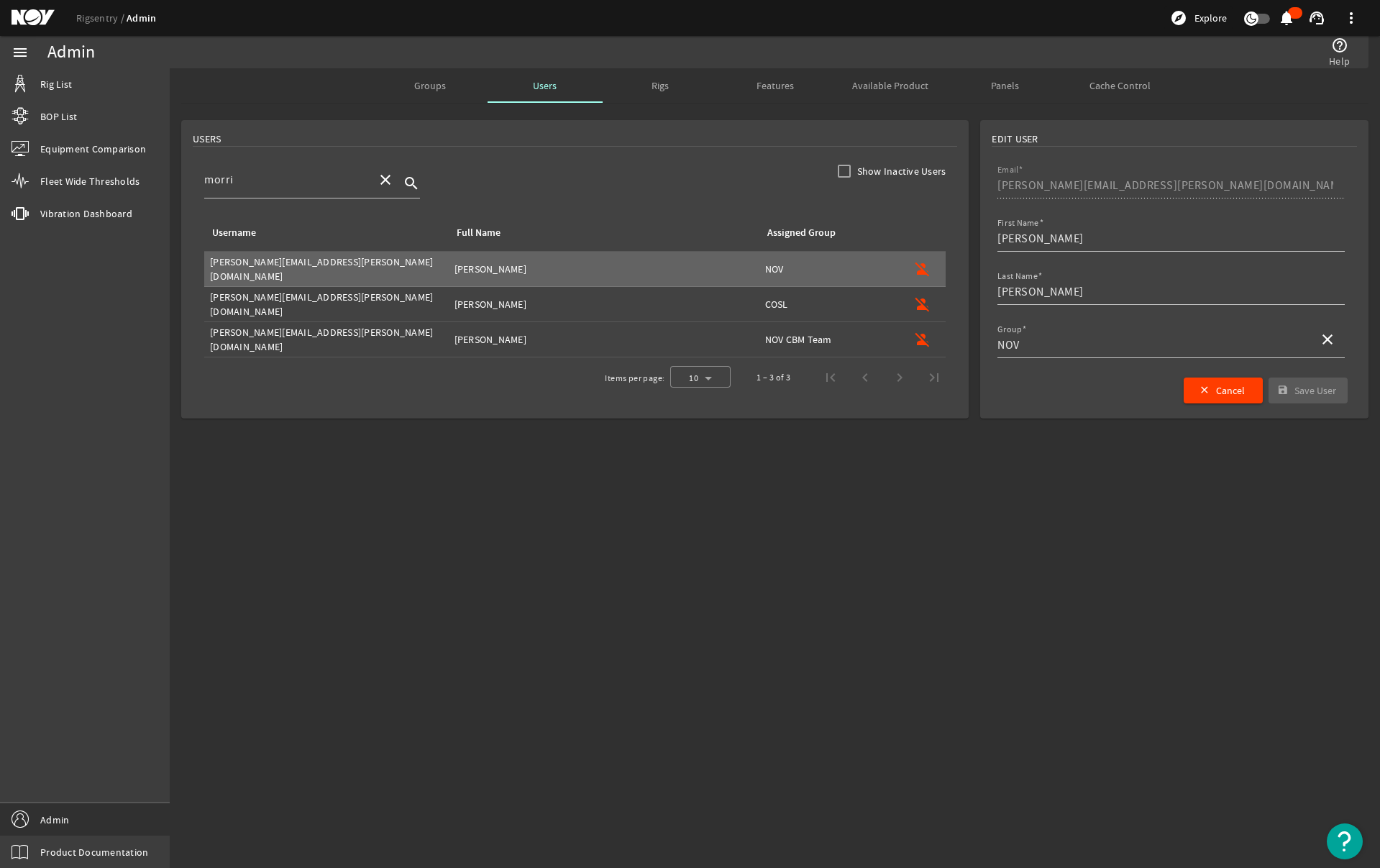
click at [707, 344] on div "Full Name: [PERSON_NAME]" at bounding box center [604, 339] width 299 height 15
type input "[PERSON_NAME][EMAIL_ADDRESS][PERSON_NAME][DOMAIN_NAME]"
type input "[PERSON_NAME]"
type input "NOV CBM Team"
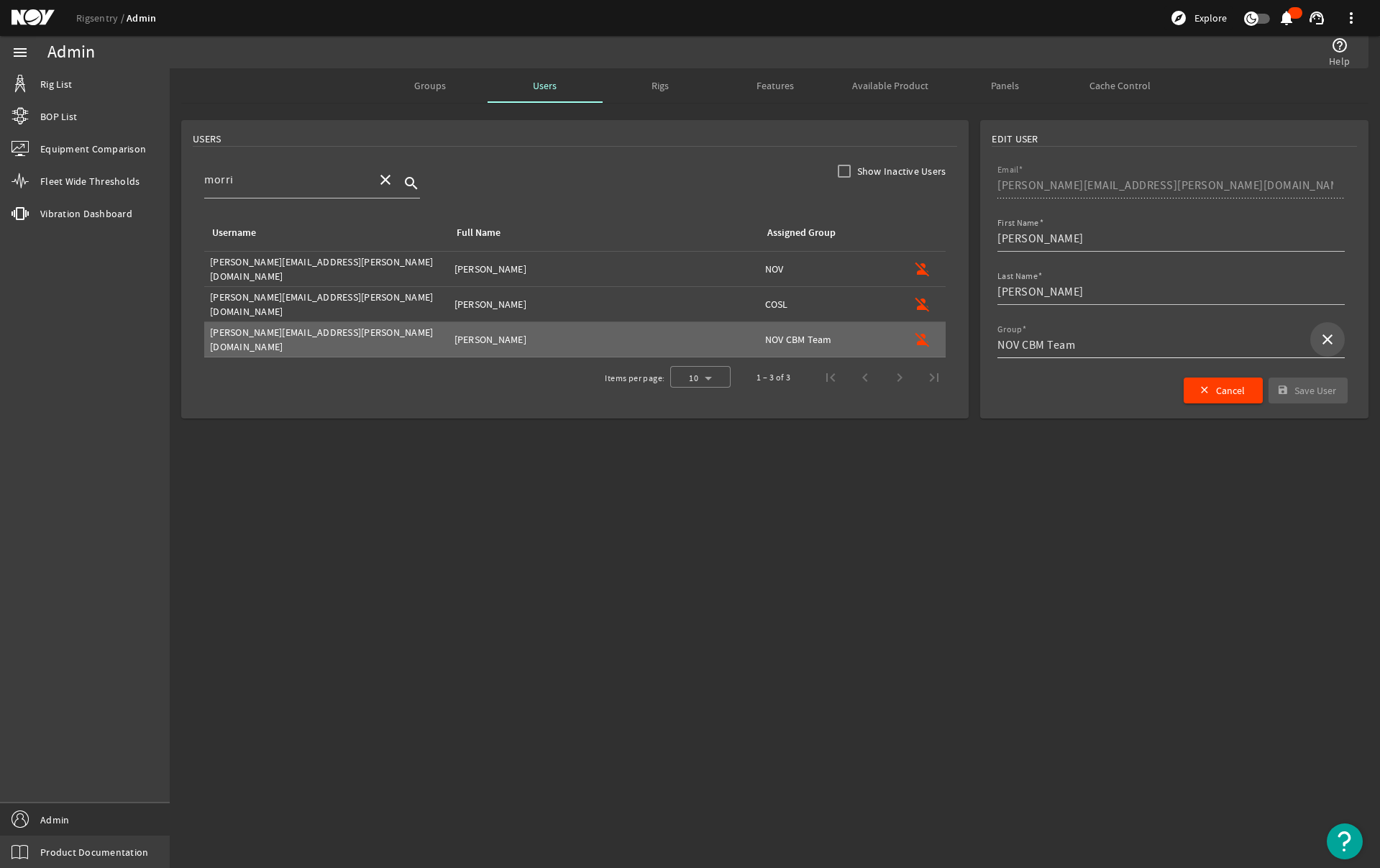
click at [1333, 338] on mat-icon "close" at bounding box center [1327, 339] width 18 height 18
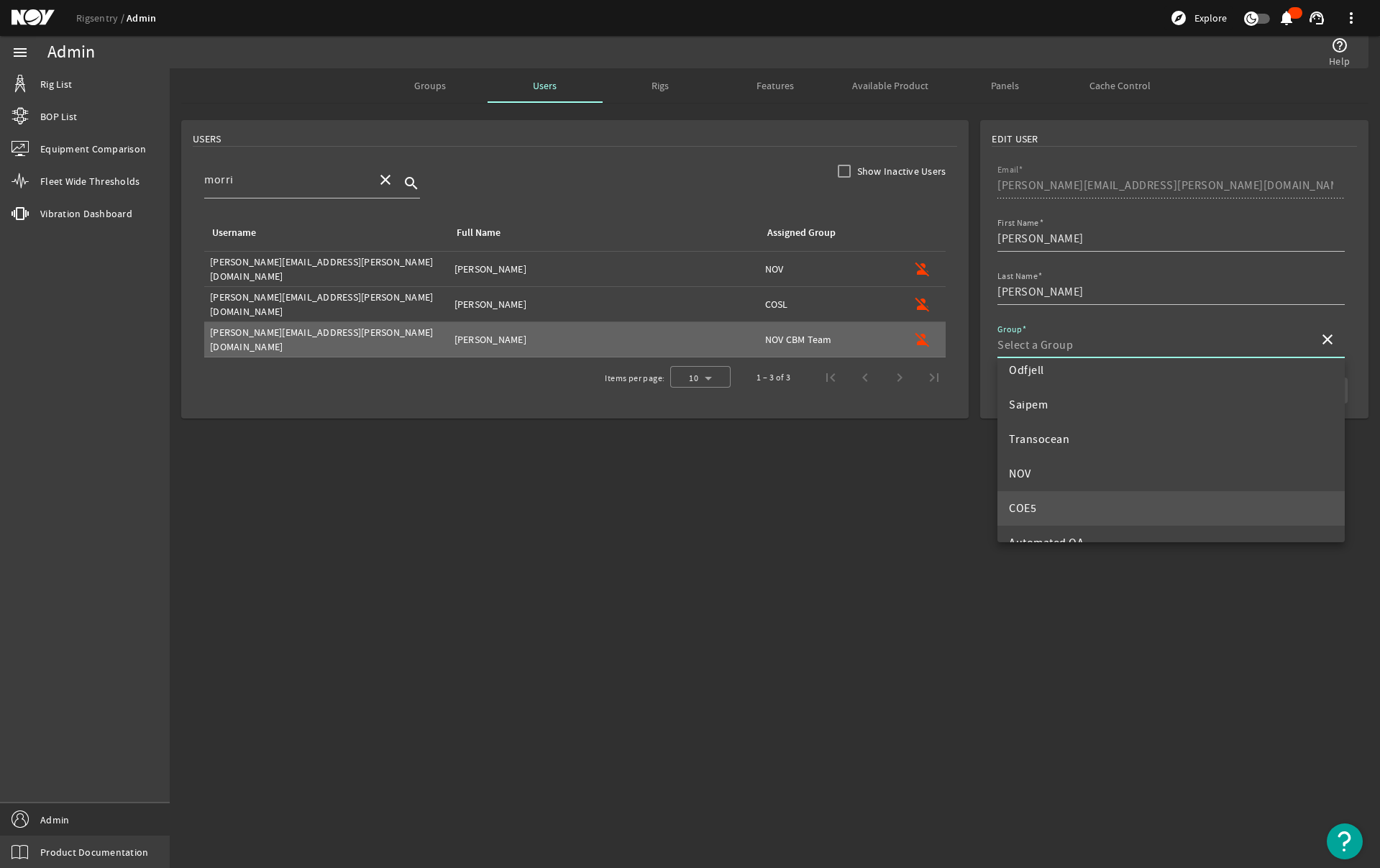
scroll to position [455, 0]
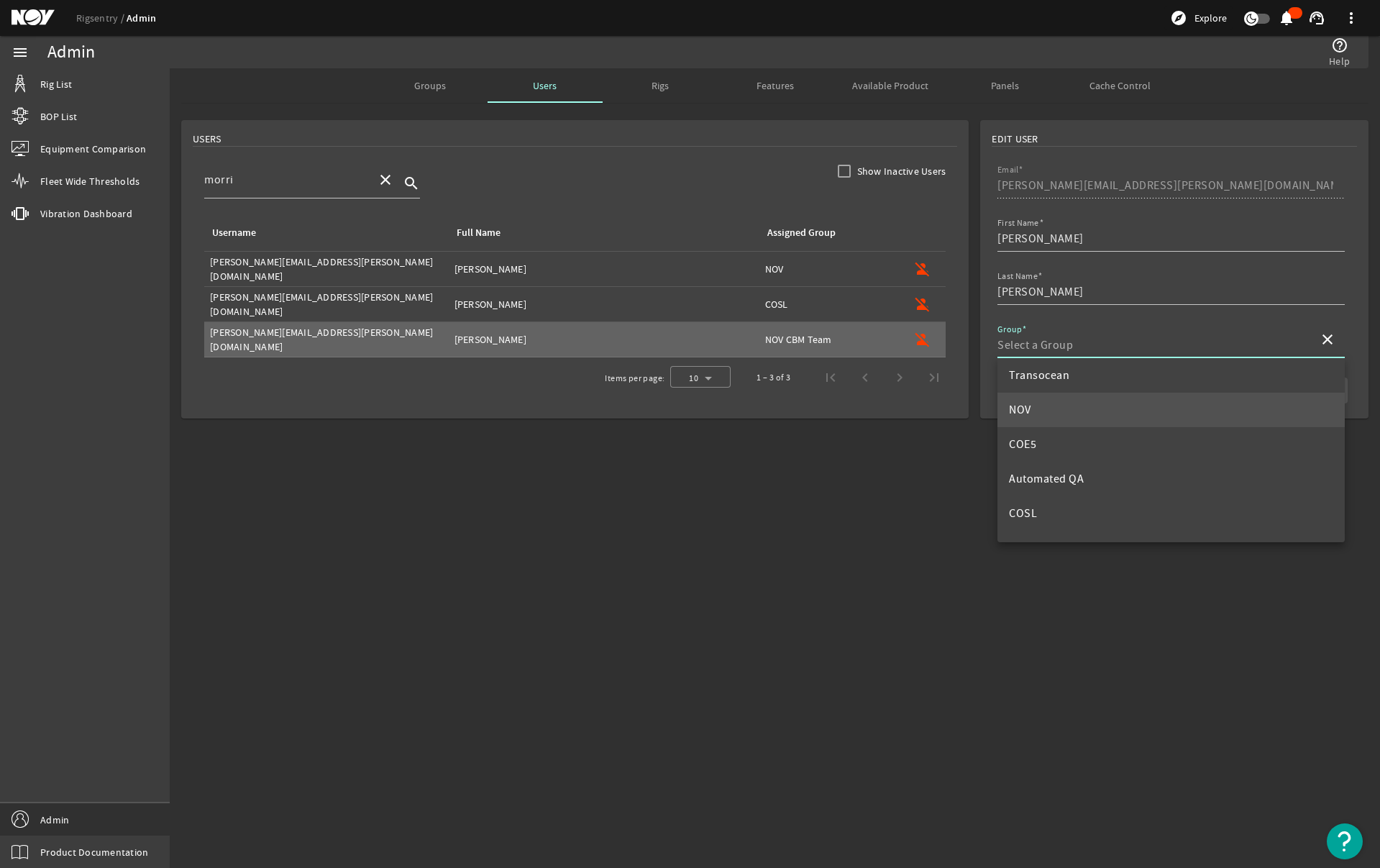
click at [1030, 415] on mat-option "NOV" at bounding box center [1170, 410] width 347 height 34
type input "NOV"
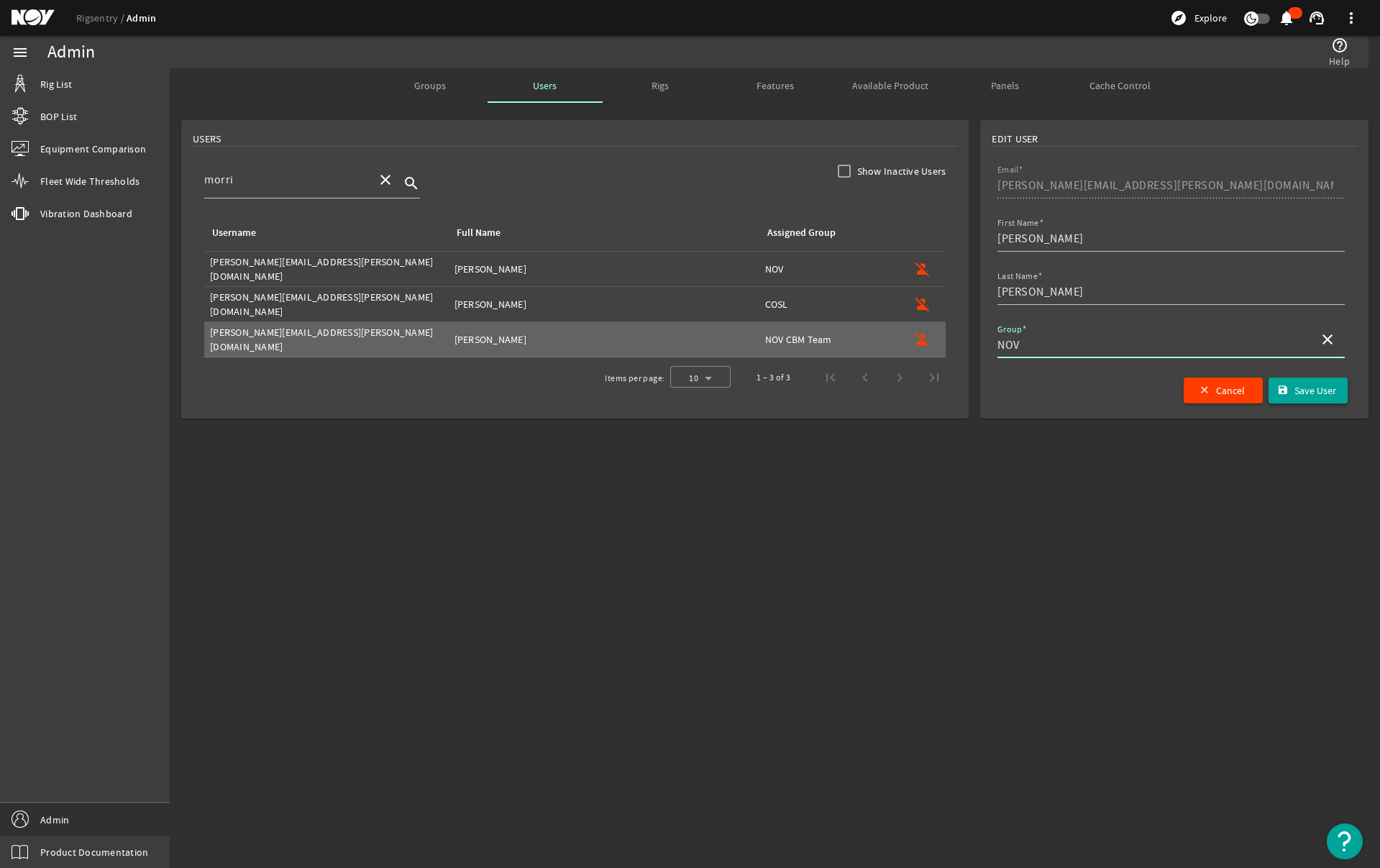
click at [1319, 393] on span "Save User" at bounding box center [1315, 390] width 42 height 15
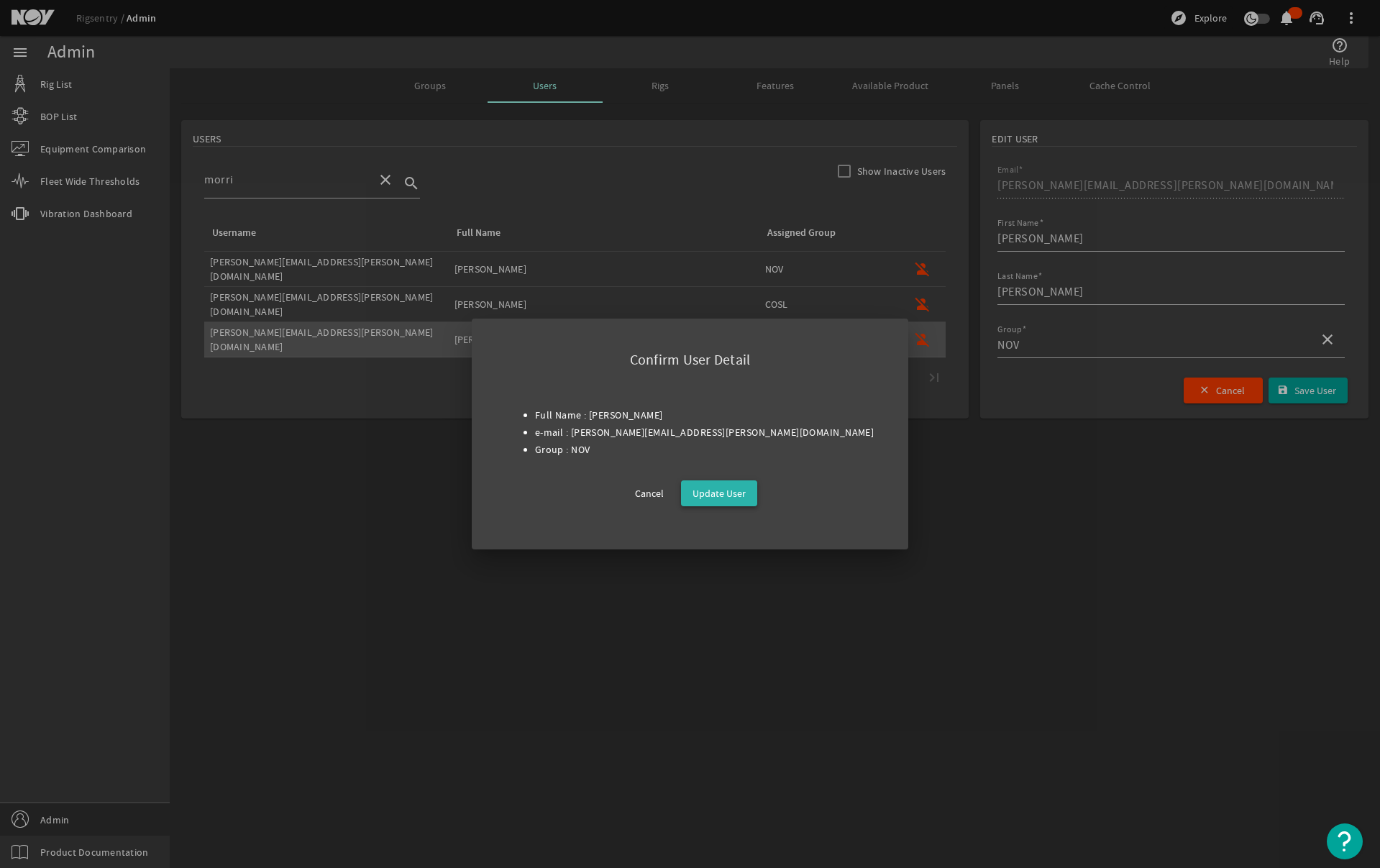
click at [735, 497] on span "Update User" at bounding box center [718, 494] width 53 height 18
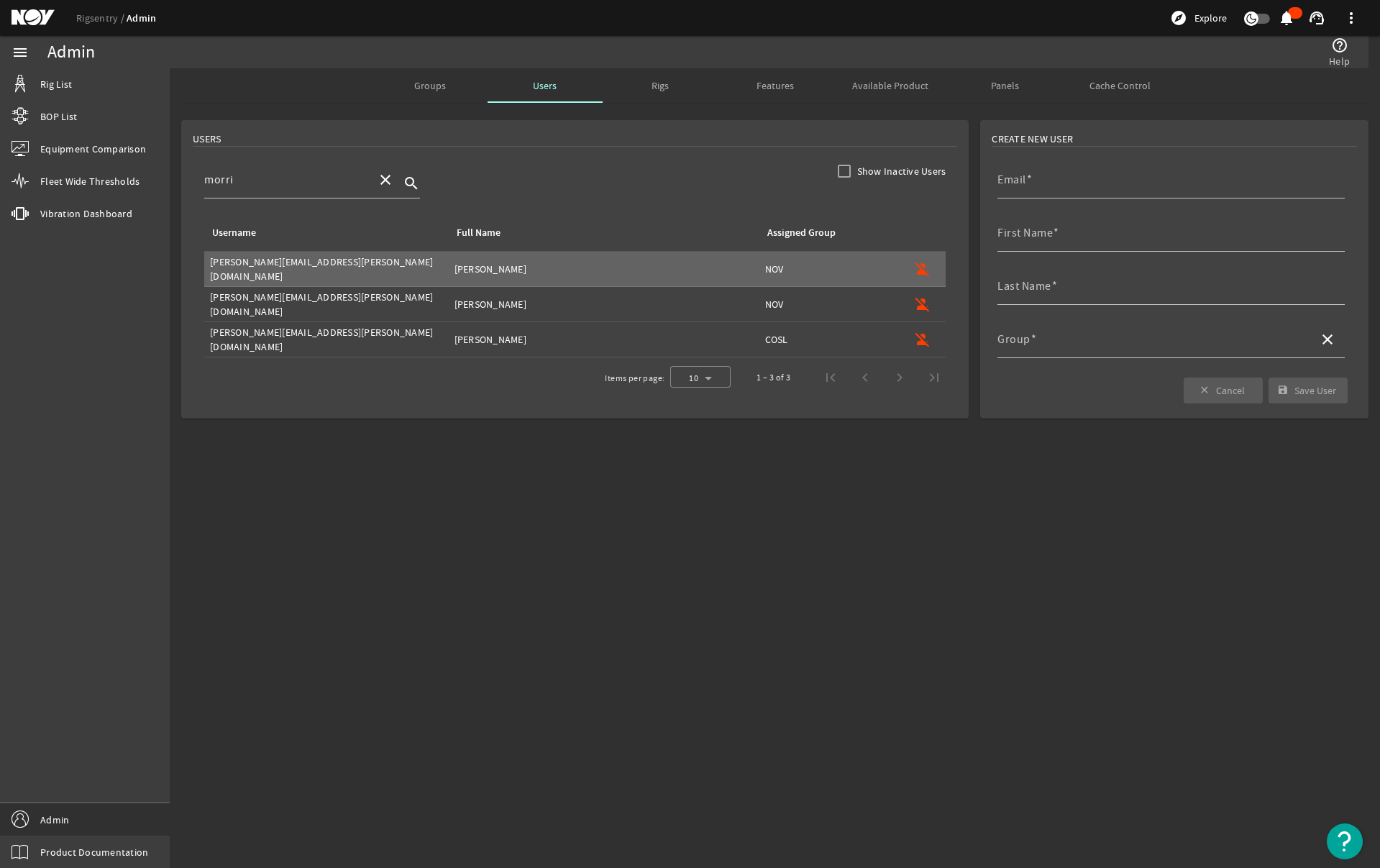
click at [129, 20] on link "Admin" at bounding box center [141, 19] width 29 height 14
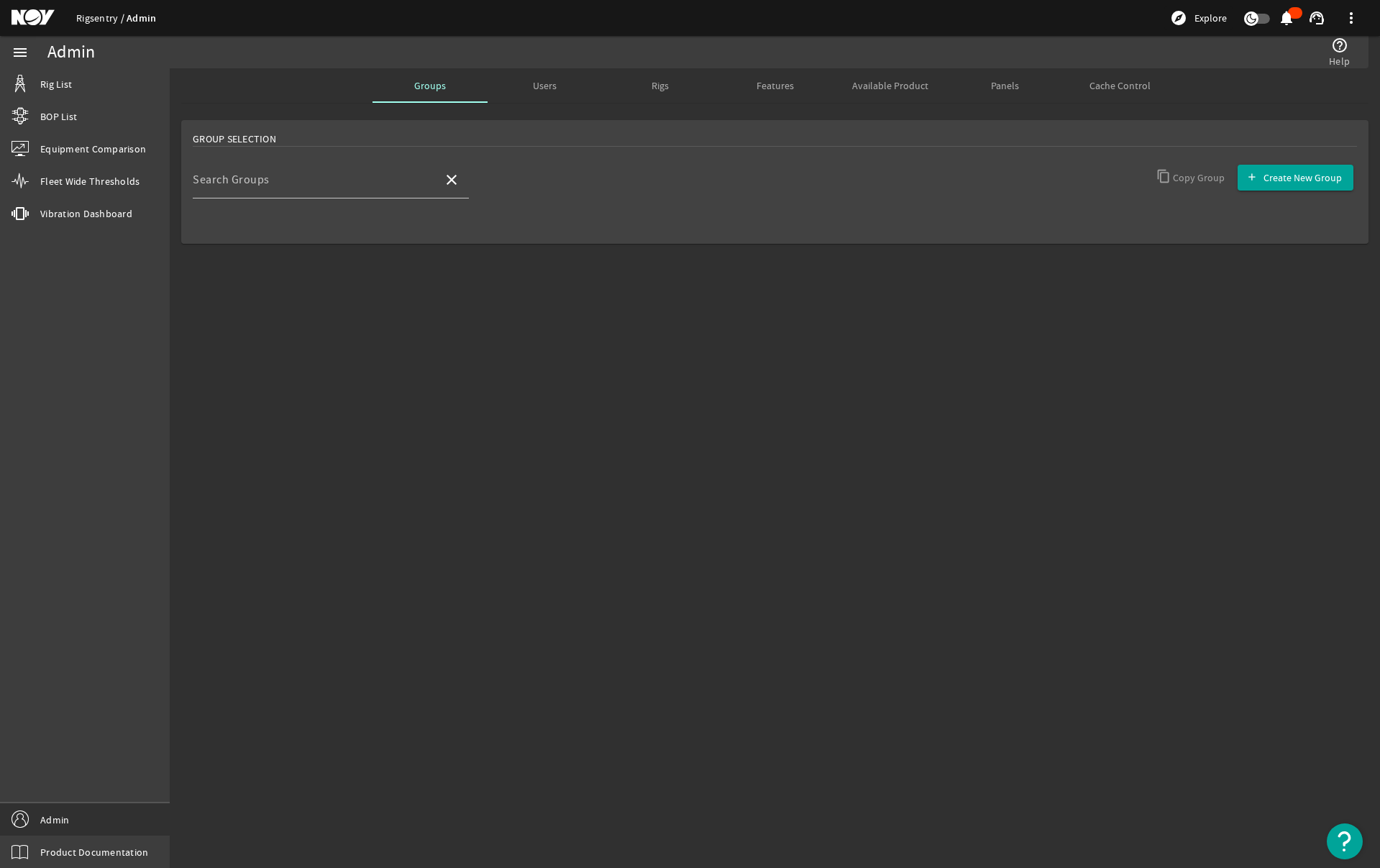
click at [103, 22] on link "Rigsentry" at bounding box center [101, 18] width 50 height 13
